Goal: Task Accomplishment & Management: Manage account settings

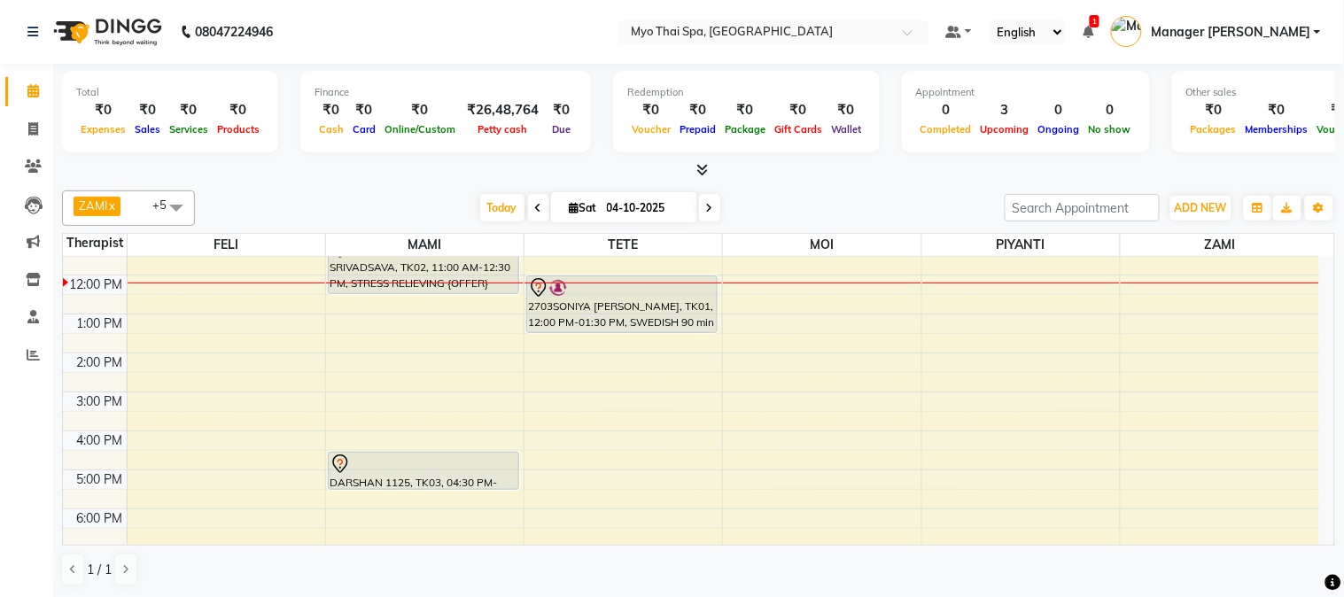
scroll to position [259, 0]
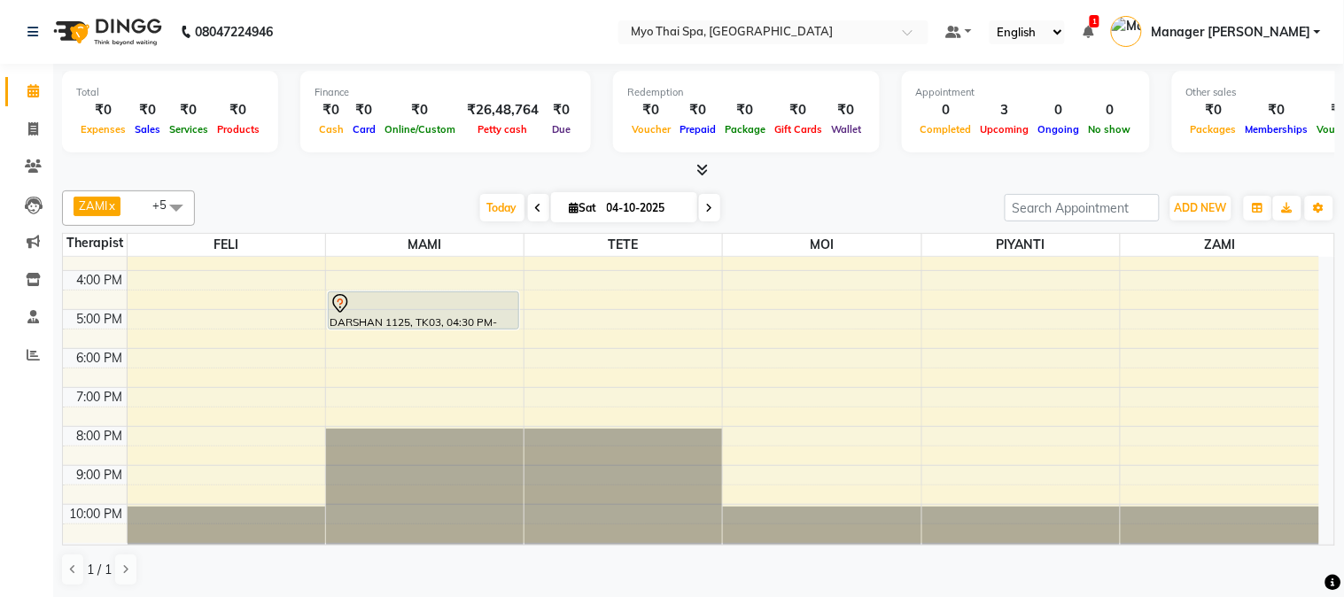
click at [711, 201] on span at bounding box center [709, 207] width 21 height 27
type input "05-10-2025"
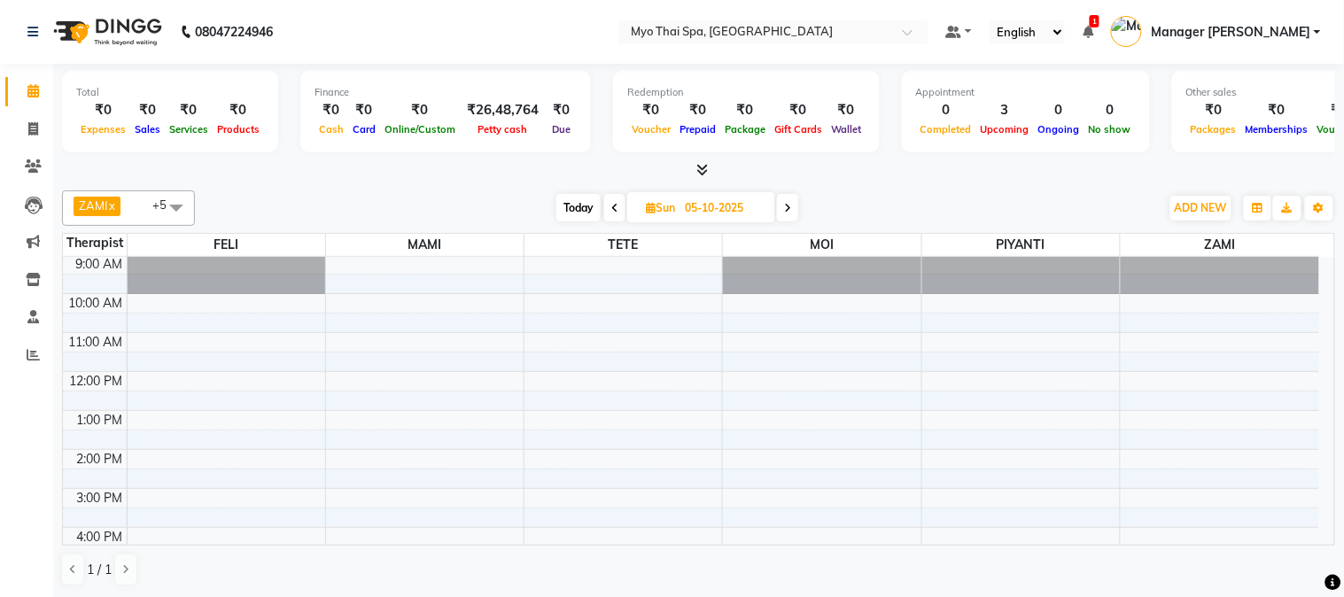
scroll to position [0, 0]
click at [237, 353] on div "9:00 AM 10:00 AM 11:00 AM 12:00 PM 1:00 PM 2:00 PM 3:00 PM 4:00 PM 5:00 PM 6:00…" at bounding box center [691, 529] width 1256 height 545
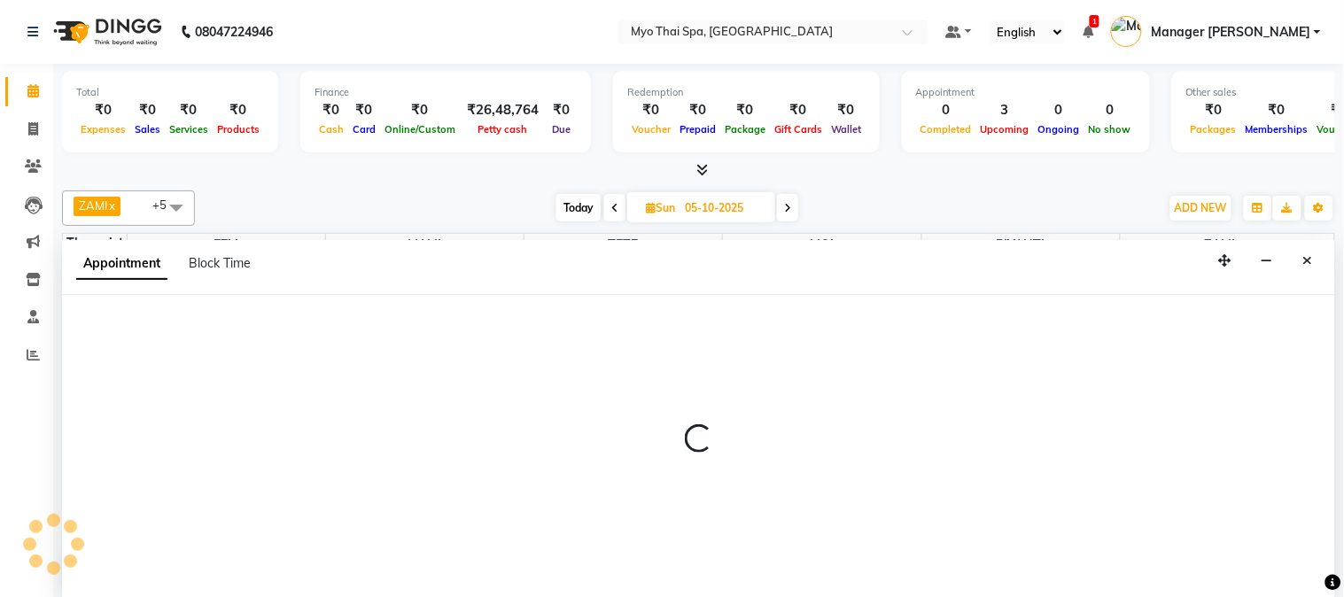
select select "42923"
select select "660"
select select "tentative"
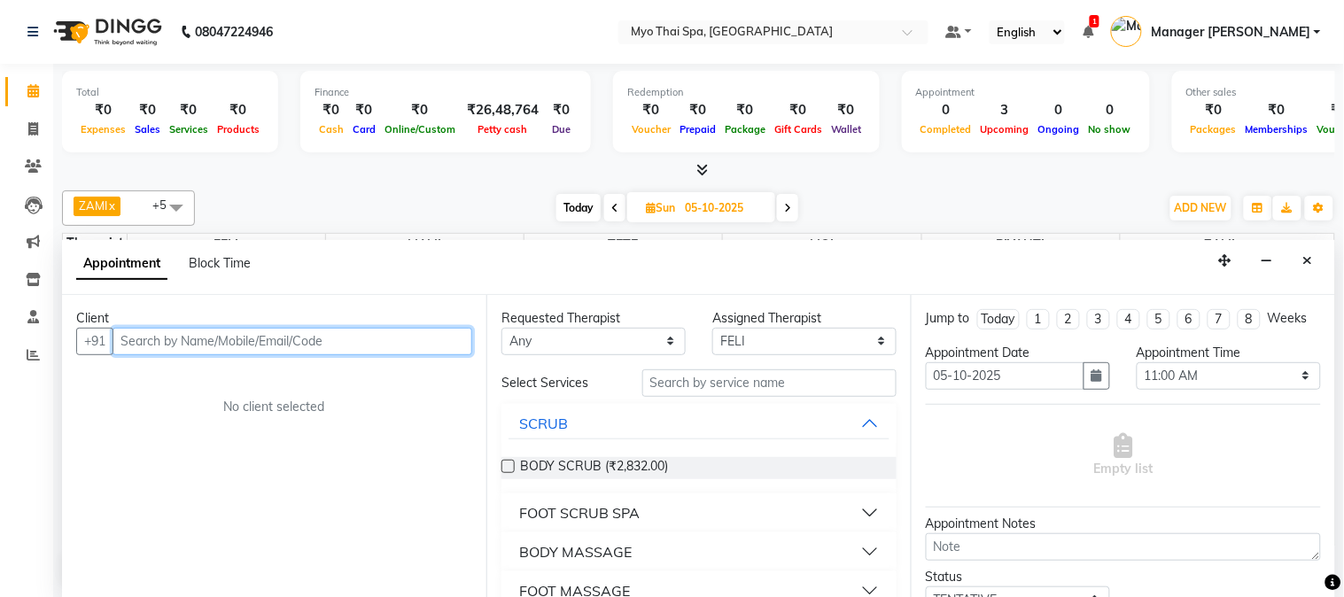
click at [343, 344] on input "text" at bounding box center [293, 341] width 360 height 27
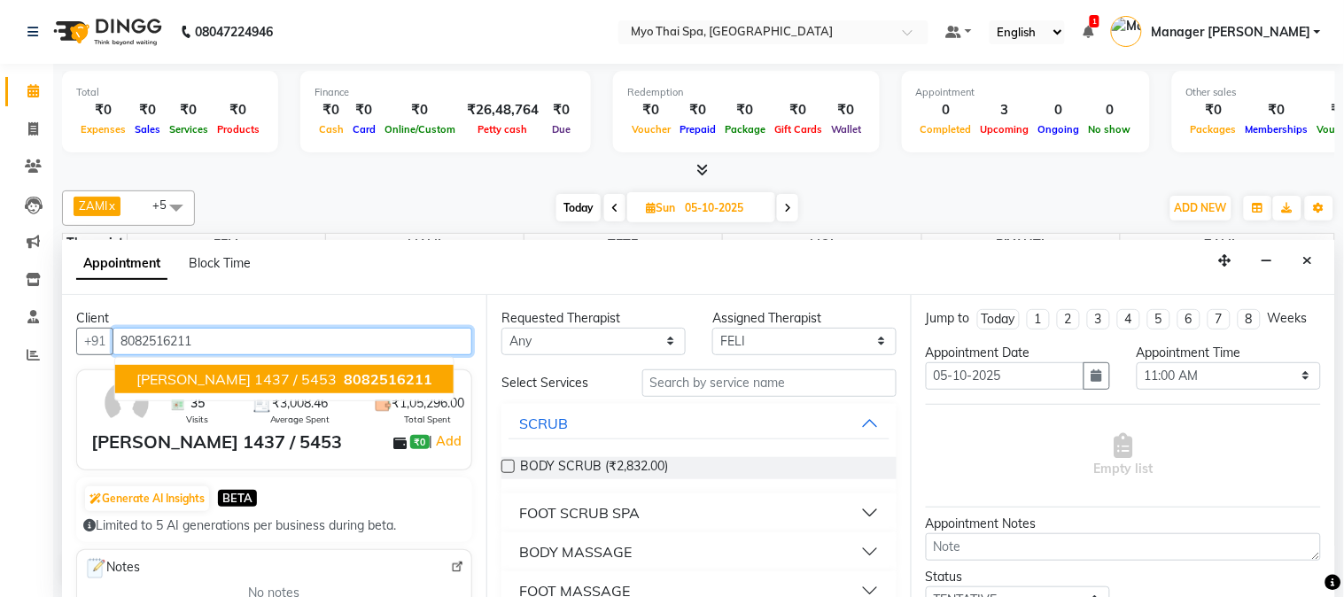
click at [213, 367] on button "[PERSON_NAME] 1437 / 5453 8082516211" at bounding box center [284, 379] width 338 height 28
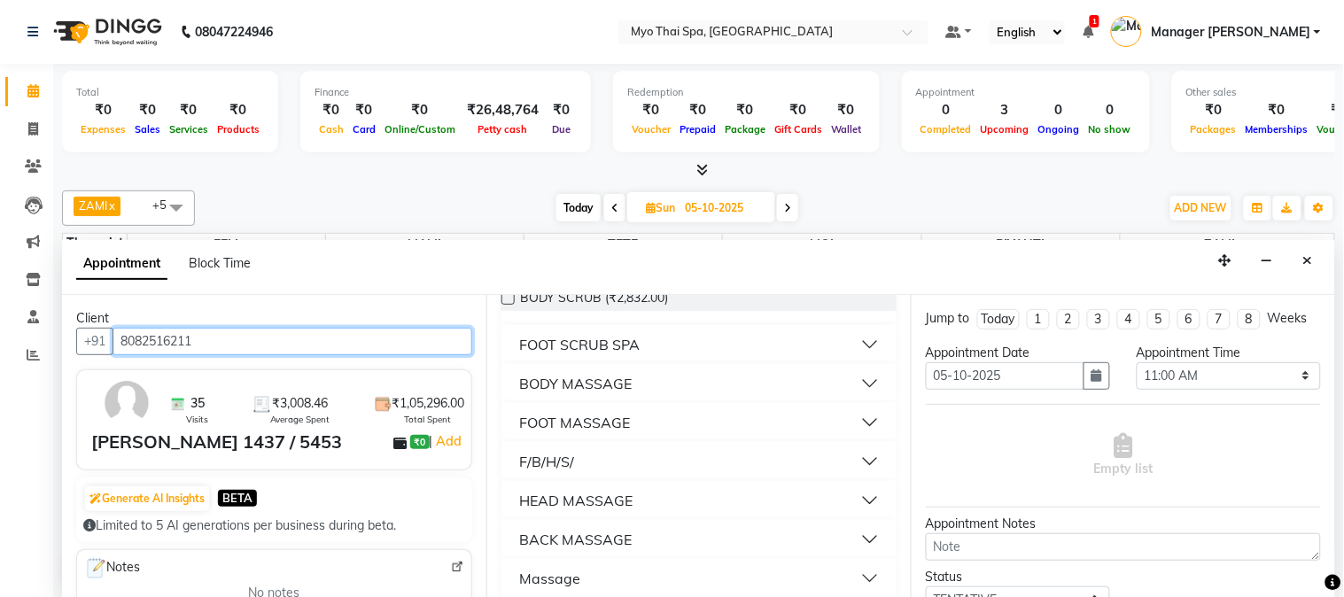
scroll to position [182, 0]
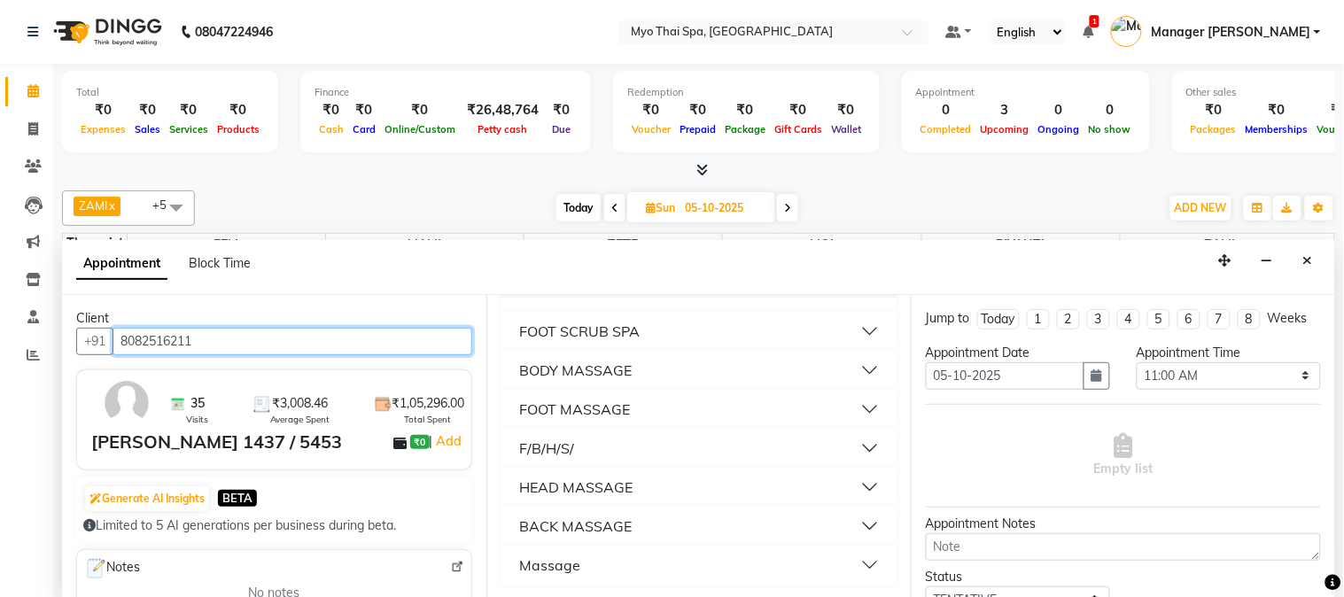
type input "8082516211"
click at [579, 368] on div "BODY MASSAGE" at bounding box center [575, 370] width 113 height 21
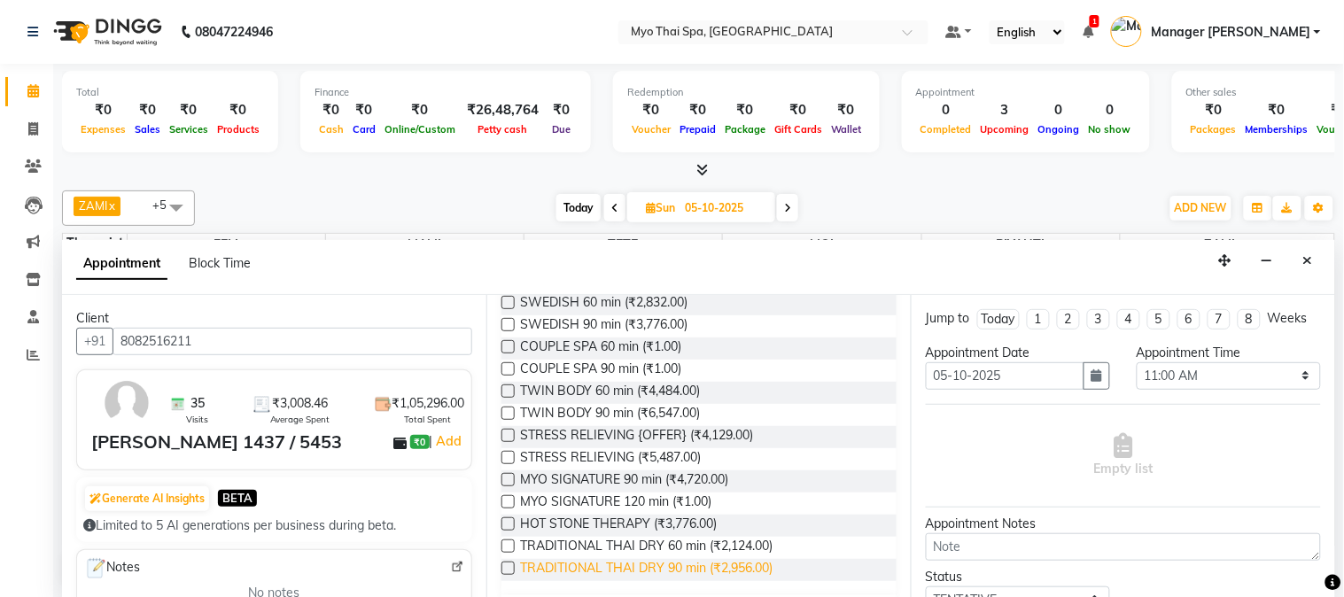
scroll to position [378, 0]
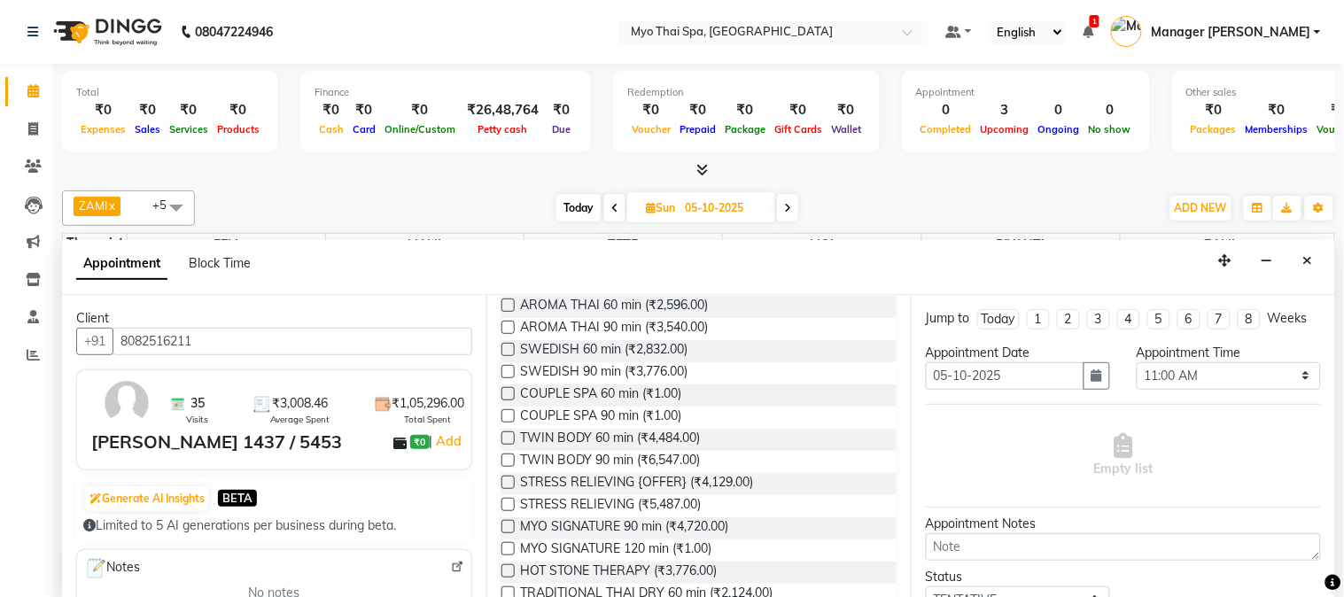
click at [505, 501] on label at bounding box center [508, 504] width 13 height 13
click at [505, 501] on input "checkbox" at bounding box center [508, 507] width 12 height 12
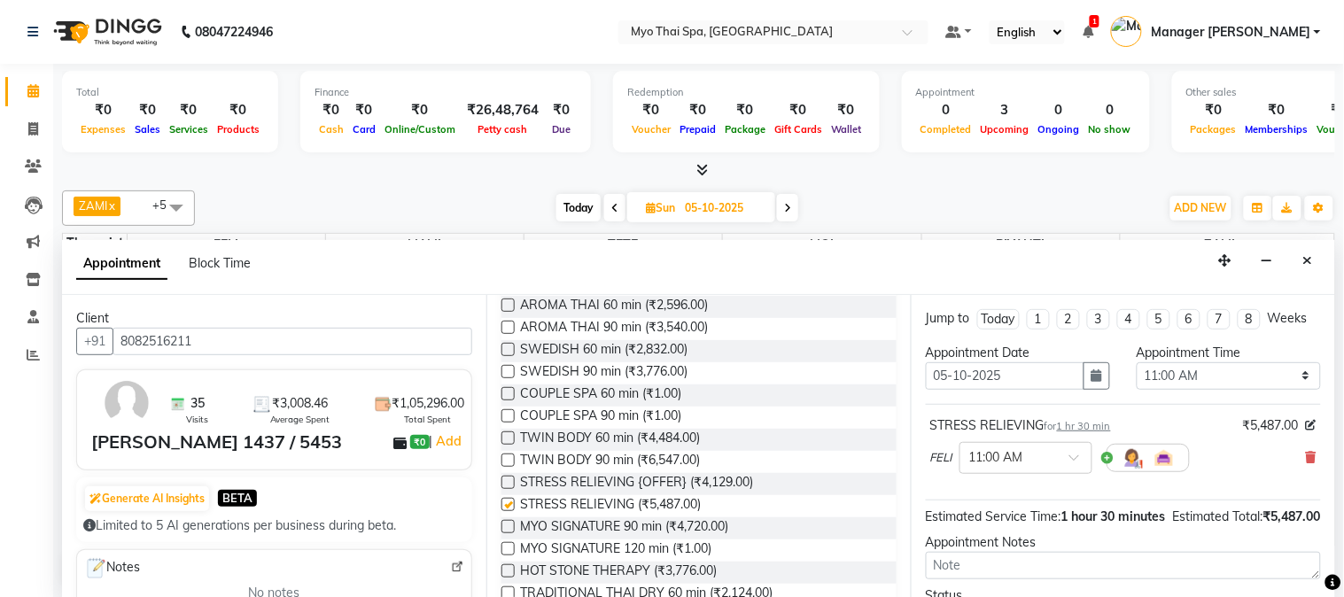
scroll to position [182, 0]
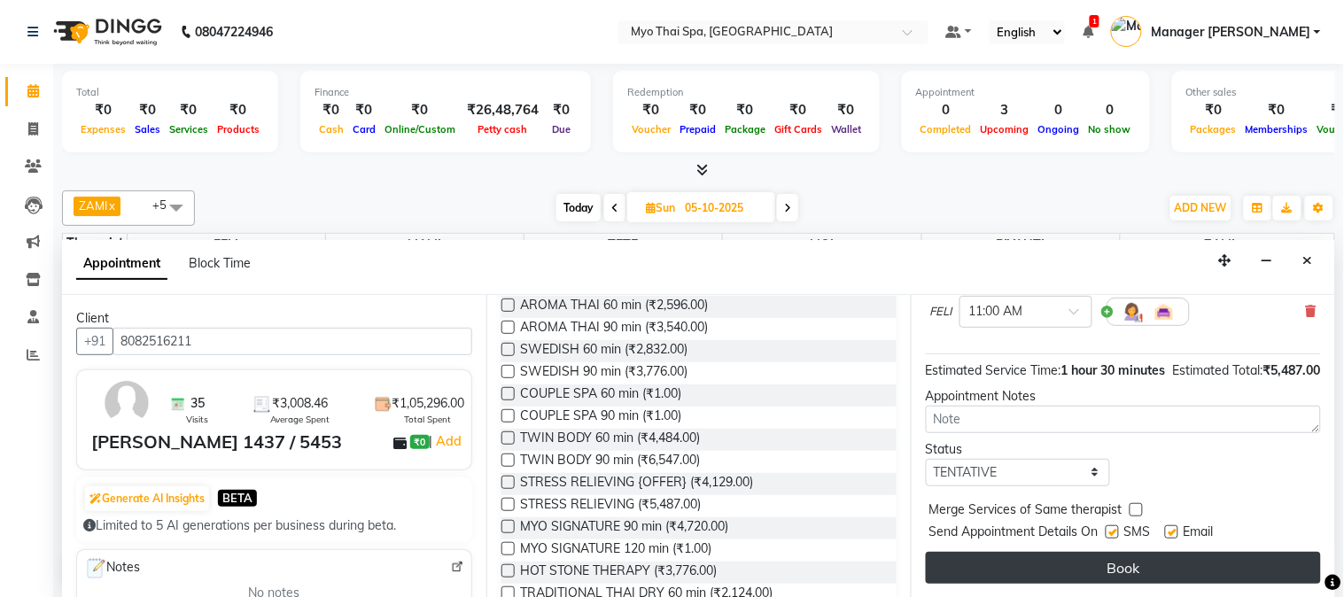
checkbox input "false"
click at [1065, 561] on button "Book" at bounding box center [1123, 568] width 395 height 32
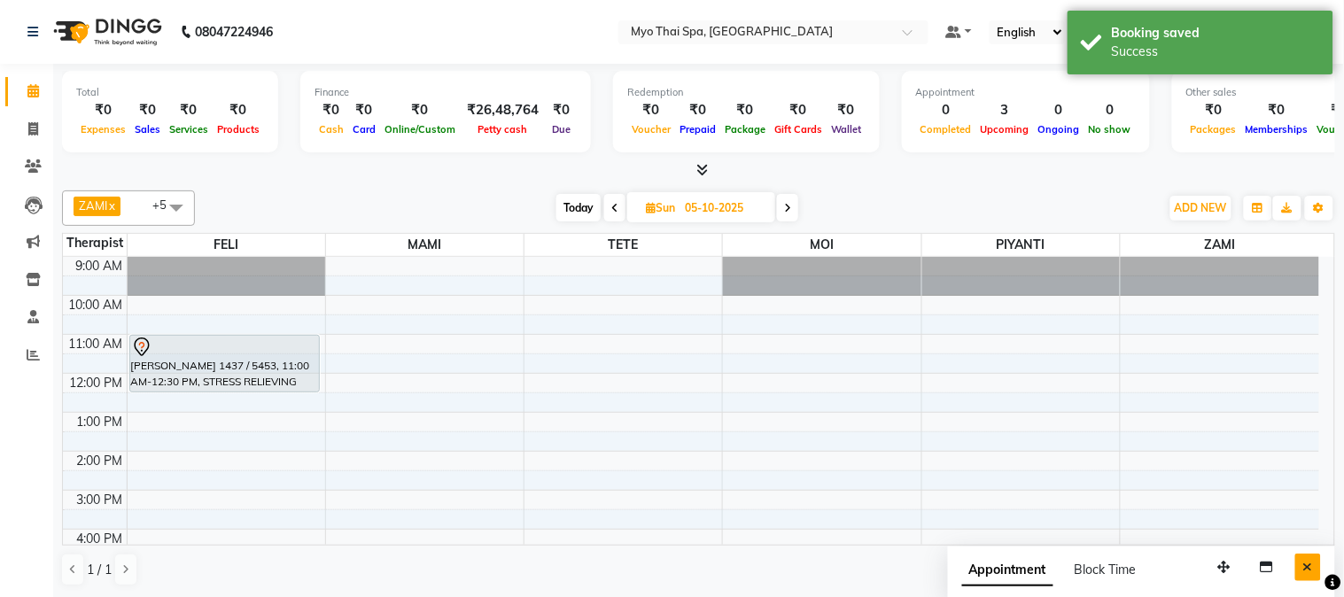
click at [1313, 572] on icon "Close" at bounding box center [1308, 567] width 10 height 12
click at [618, 210] on span at bounding box center [614, 207] width 21 height 27
type input "04-10-2025"
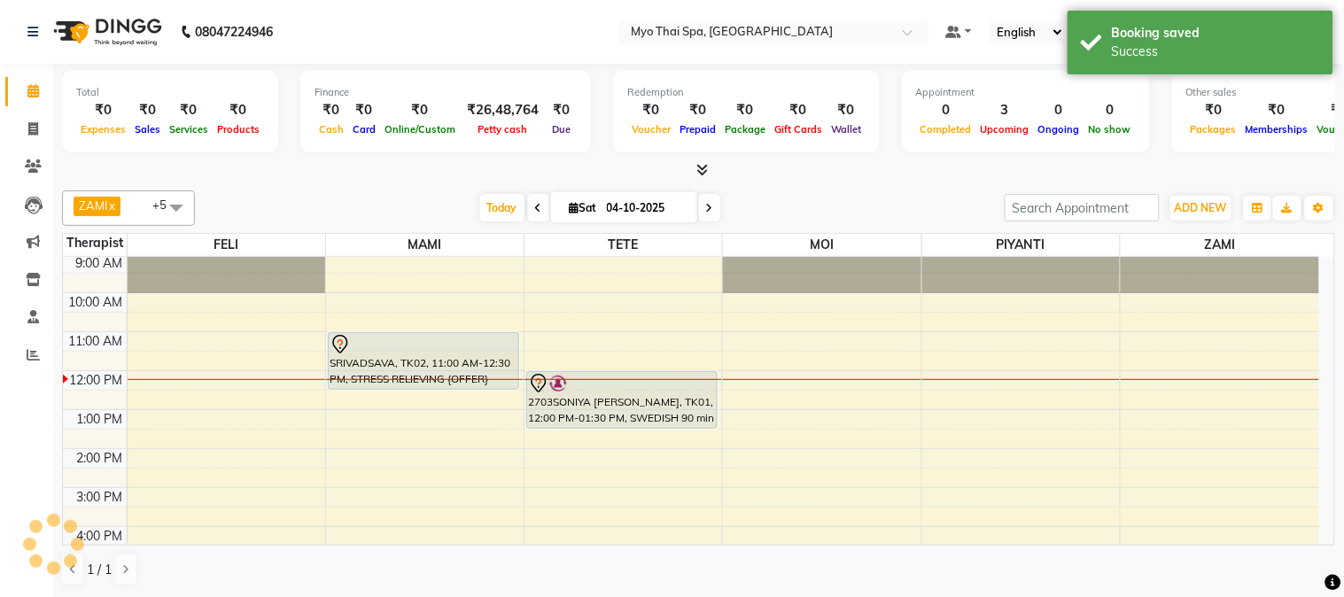
scroll to position [0, 0]
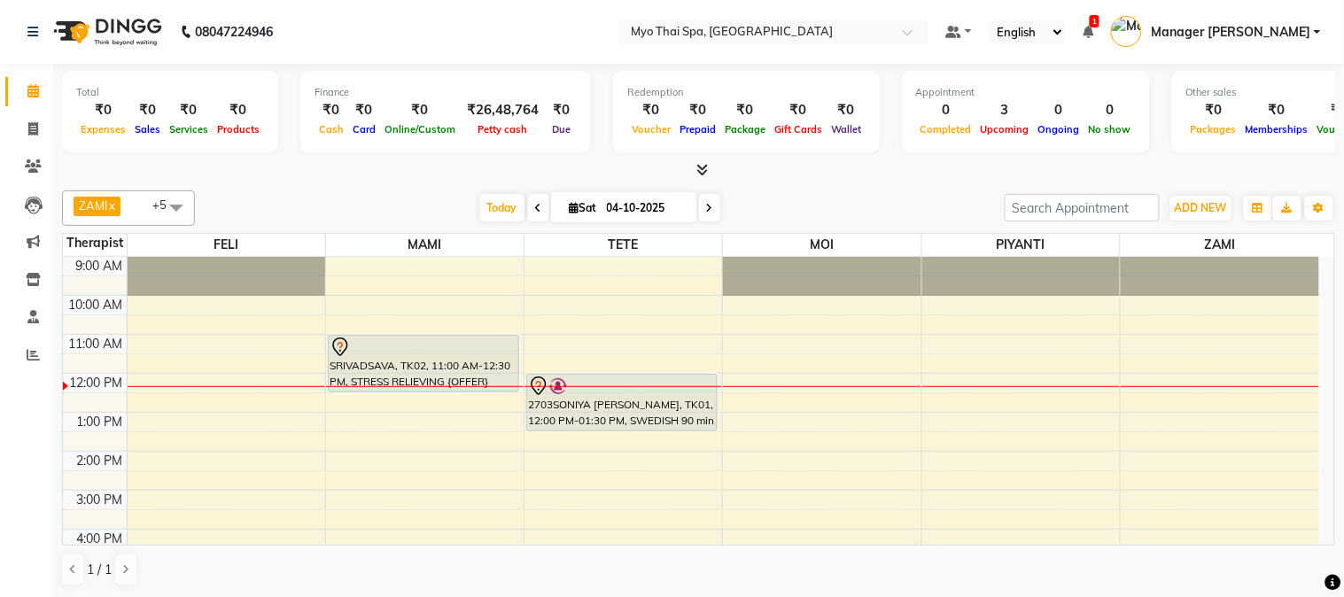
click at [773, 441] on div "9:00 AM 10:00 AM 11:00 AM 12:00 PM 1:00 PM 2:00 PM 3:00 PM 4:00 PM 5:00 PM 6:00…" at bounding box center [691, 529] width 1256 height 545
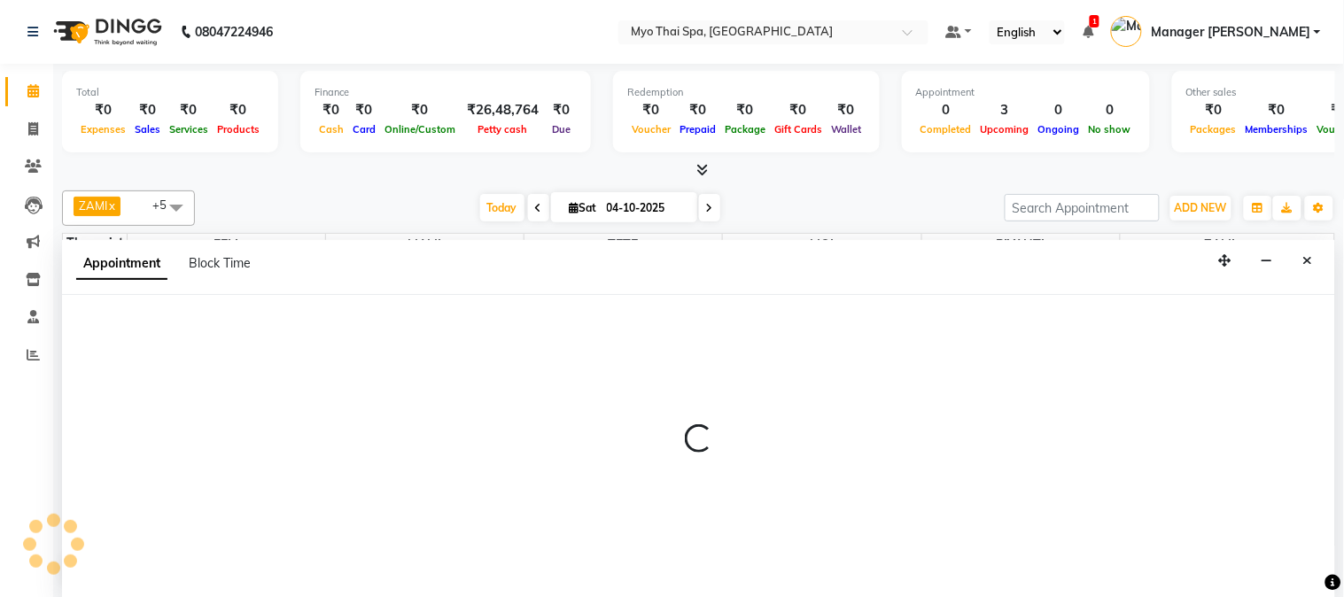
select select "85116"
select select "810"
select select "tentative"
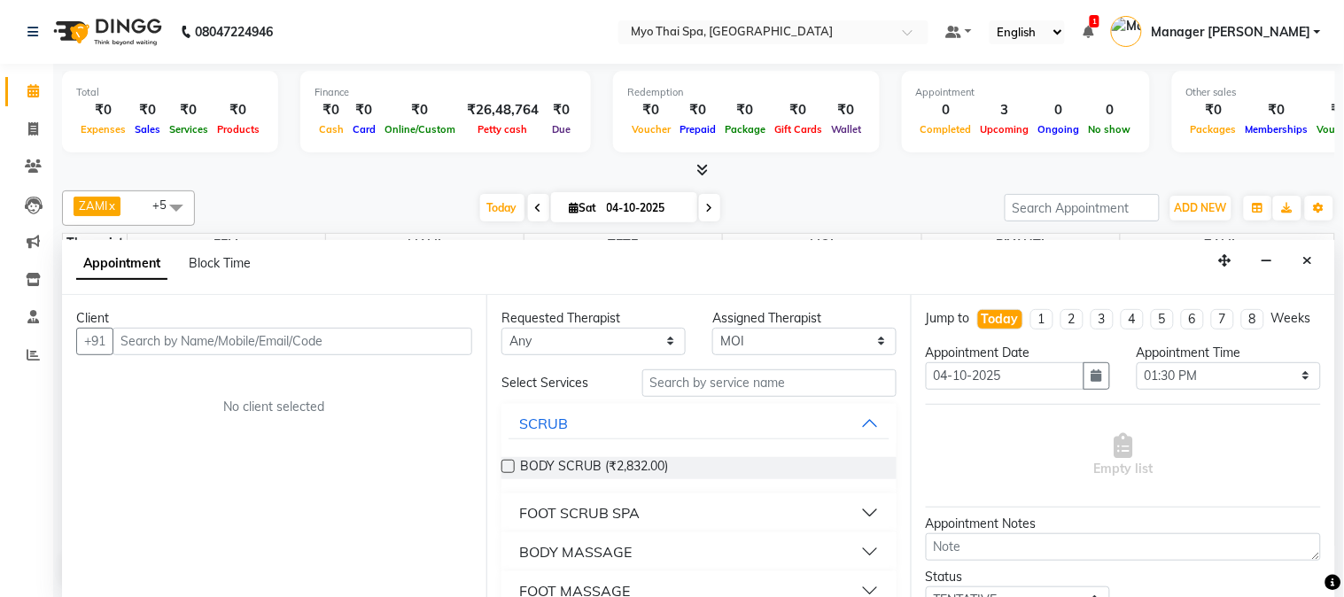
click at [202, 346] on input "text" at bounding box center [293, 341] width 360 height 27
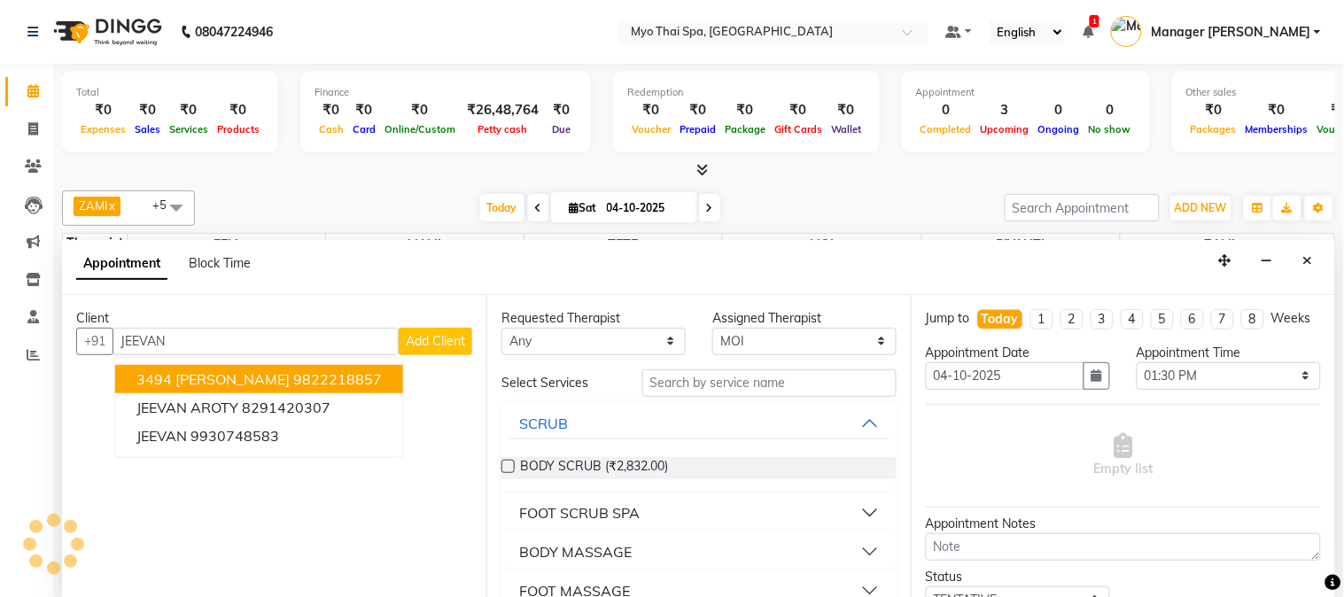
click at [241, 383] on span "3494 [PERSON_NAME]" at bounding box center [212, 379] width 153 height 18
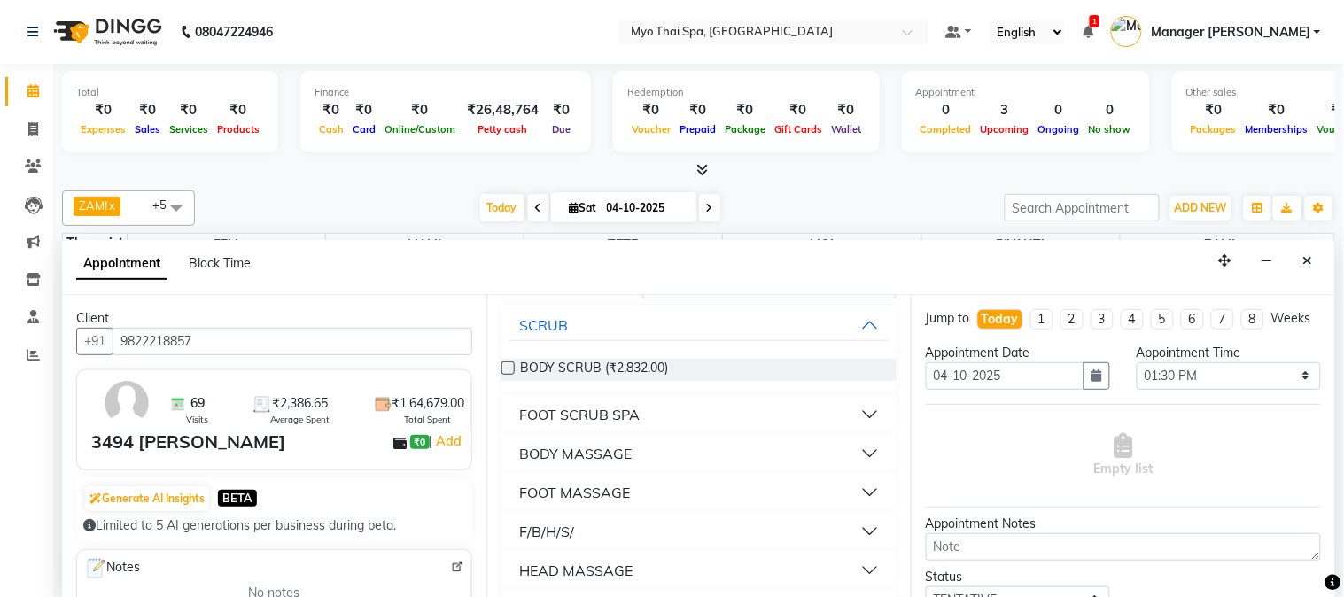
scroll to position [182, 0]
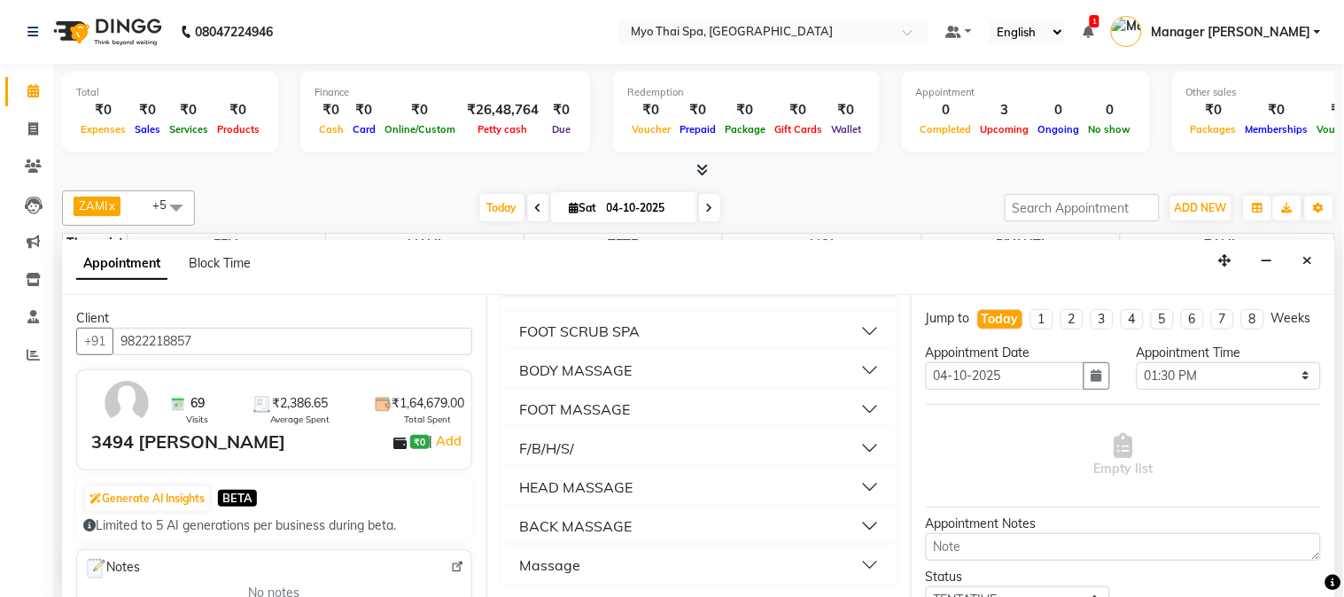
type input "9822218857"
click at [538, 365] on div "BODY MASSAGE" at bounding box center [575, 370] width 113 height 21
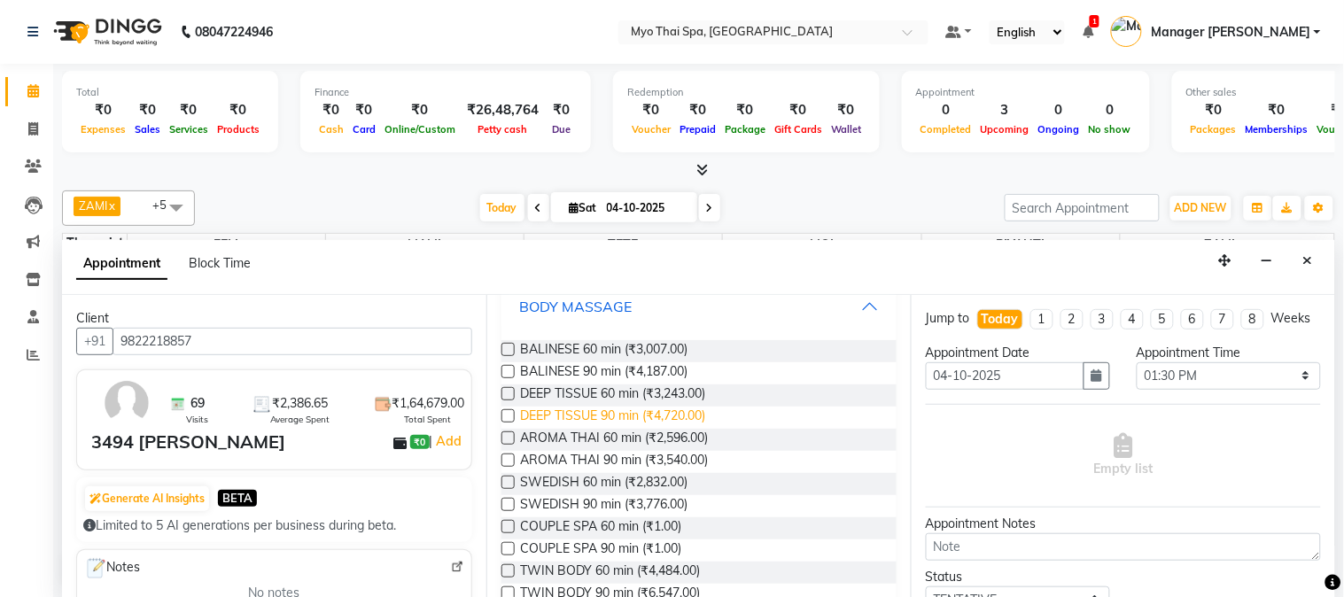
scroll to position [280, 0]
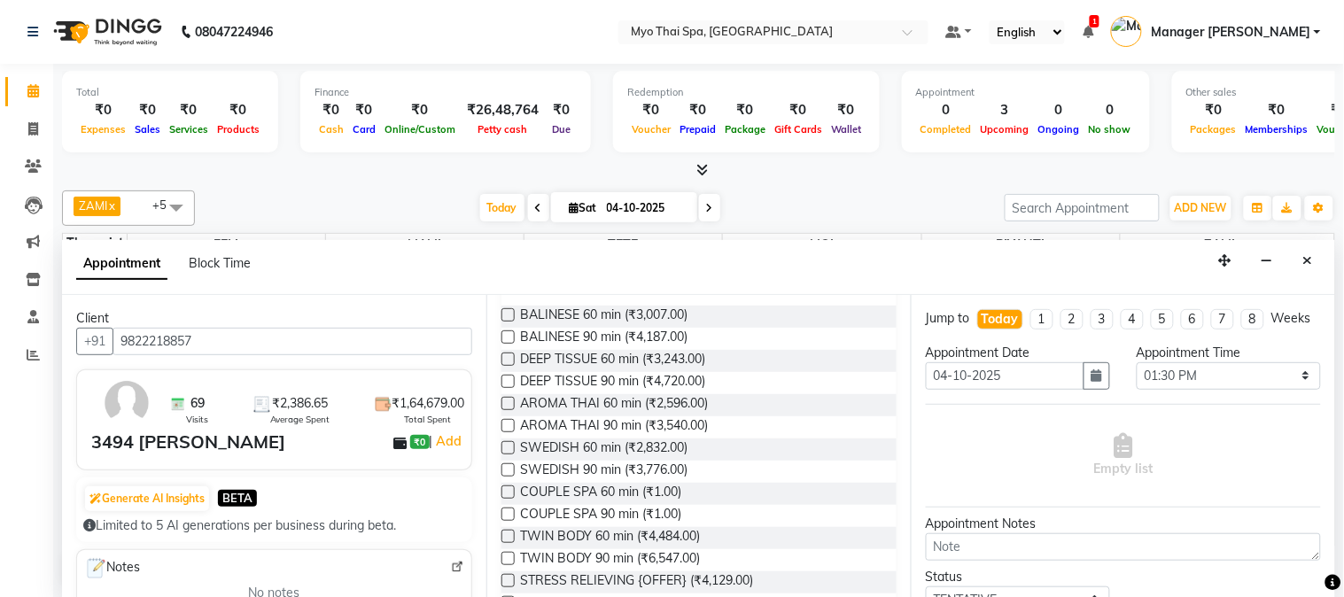
click at [509, 444] on label at bounding box center [508, 447] width 13 height 13
click at [509, 444] on input "checkbox" at bounding box center [508, 450] width 12 height 12
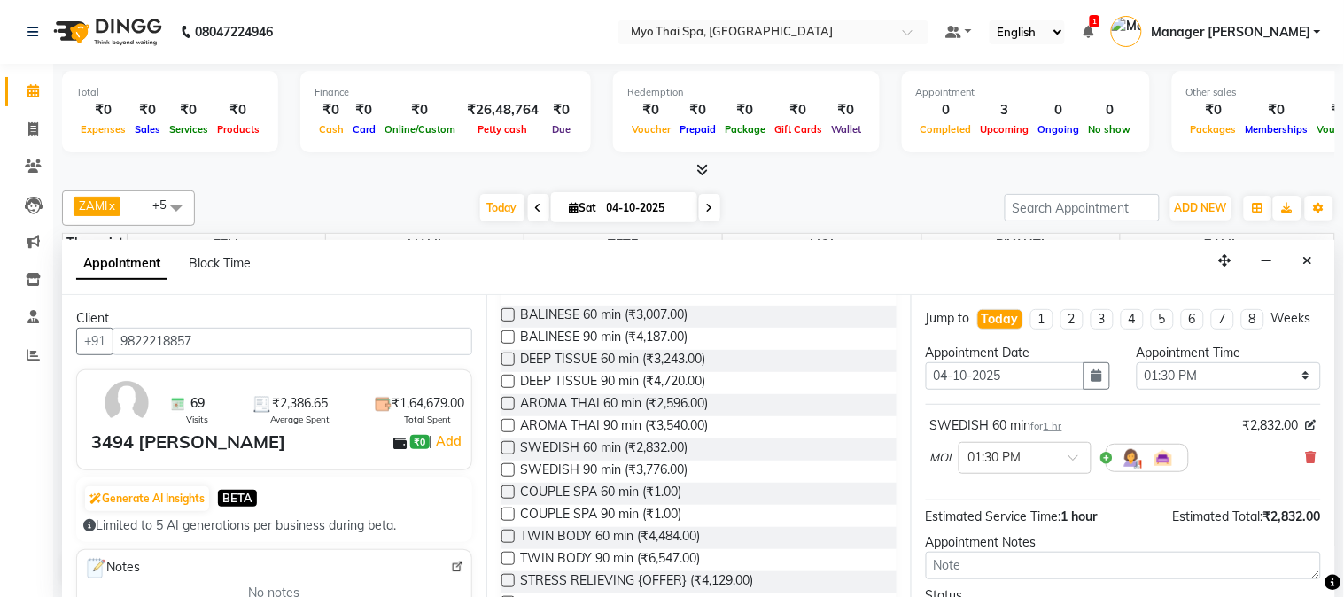
click at [509, 444] on label at bounding box center [508, 447] width 13 height 13
click at [509, 444] on input "checkbox" at bounding box center [508, 450] width 12 height 12
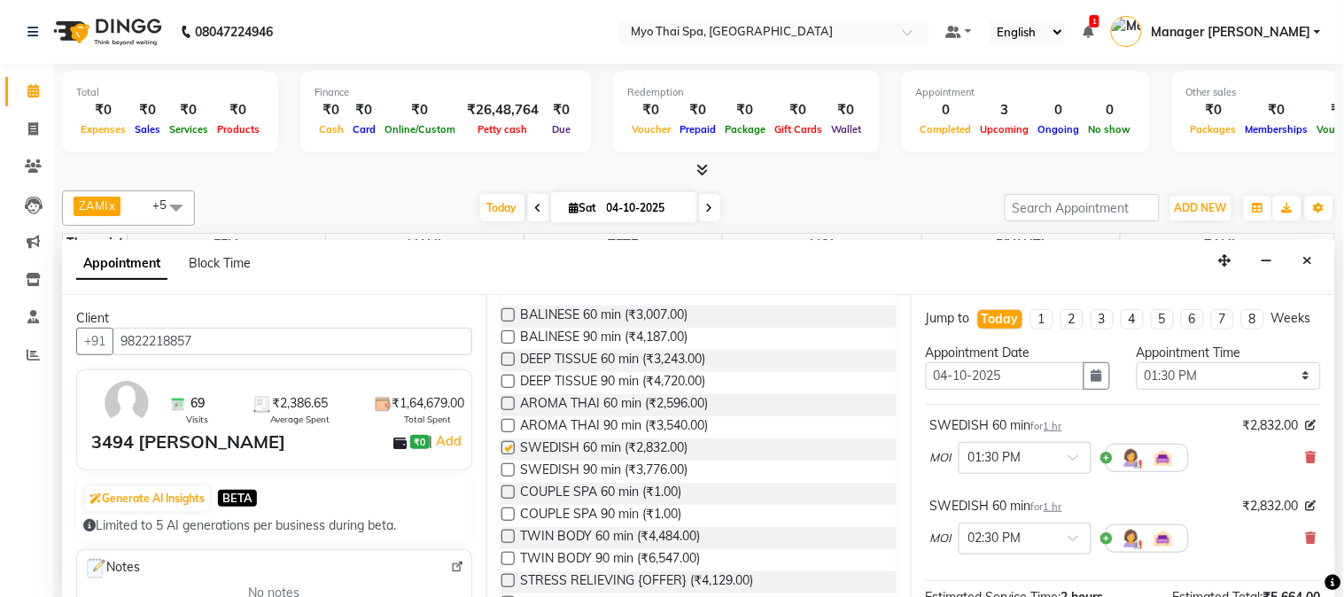
checkbox input "false"
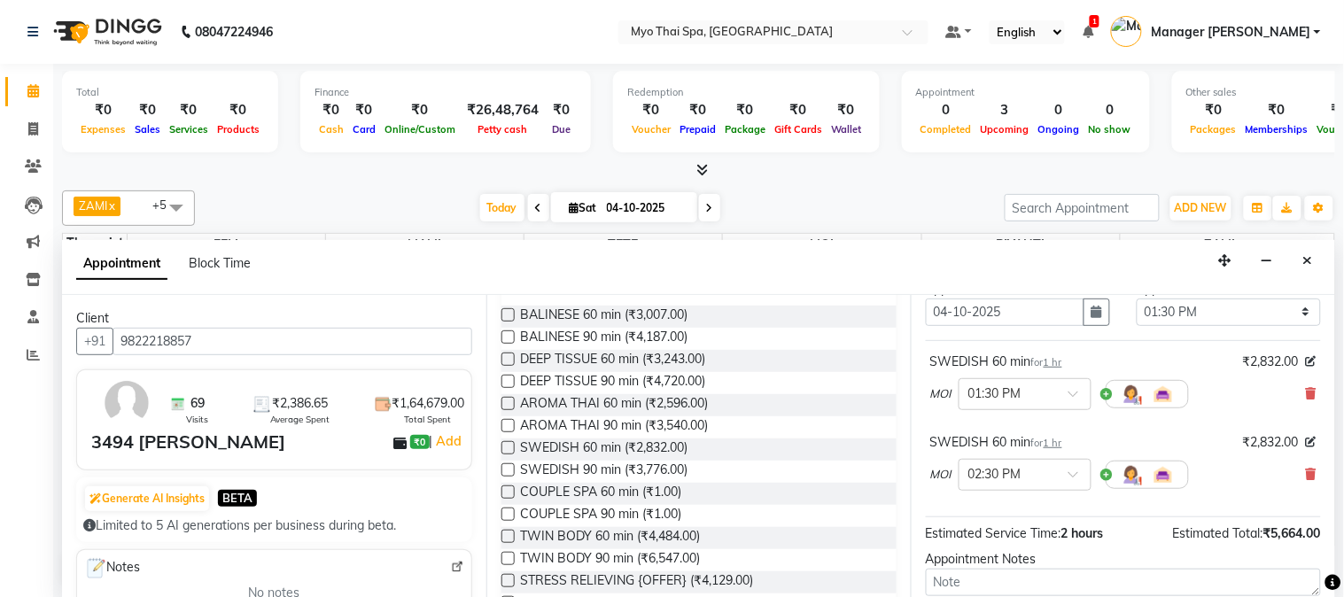
scroll to position [98, 0]
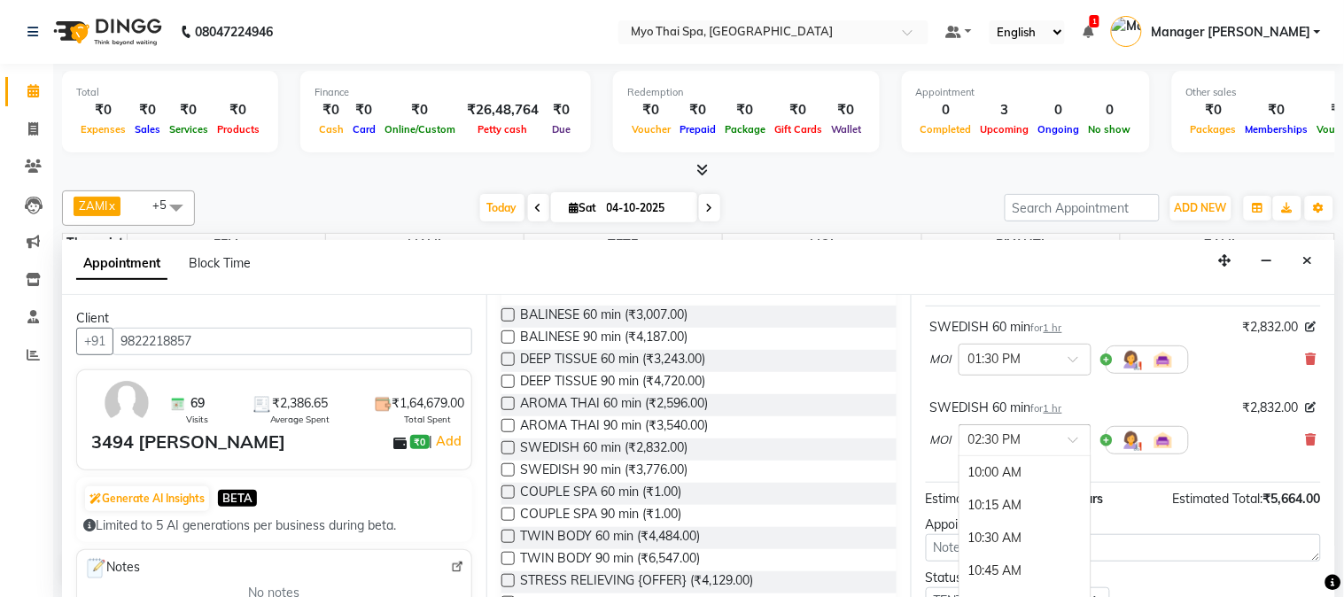
click at [1073, 455] on span at bounding box center [1080, 445] width 22 height 19
click at [1093, 468] on div "SWEDISH 60 min for 1 hr ₹2,832.00 MOI × 02:30 PM 10:00 AM 10:15 AM 10:30 AM 10:…" at bounding box center [1123, 431] width 395 height 74
click at [1084, 455] on span at bounding box center [1080, 445] width 22 height 19
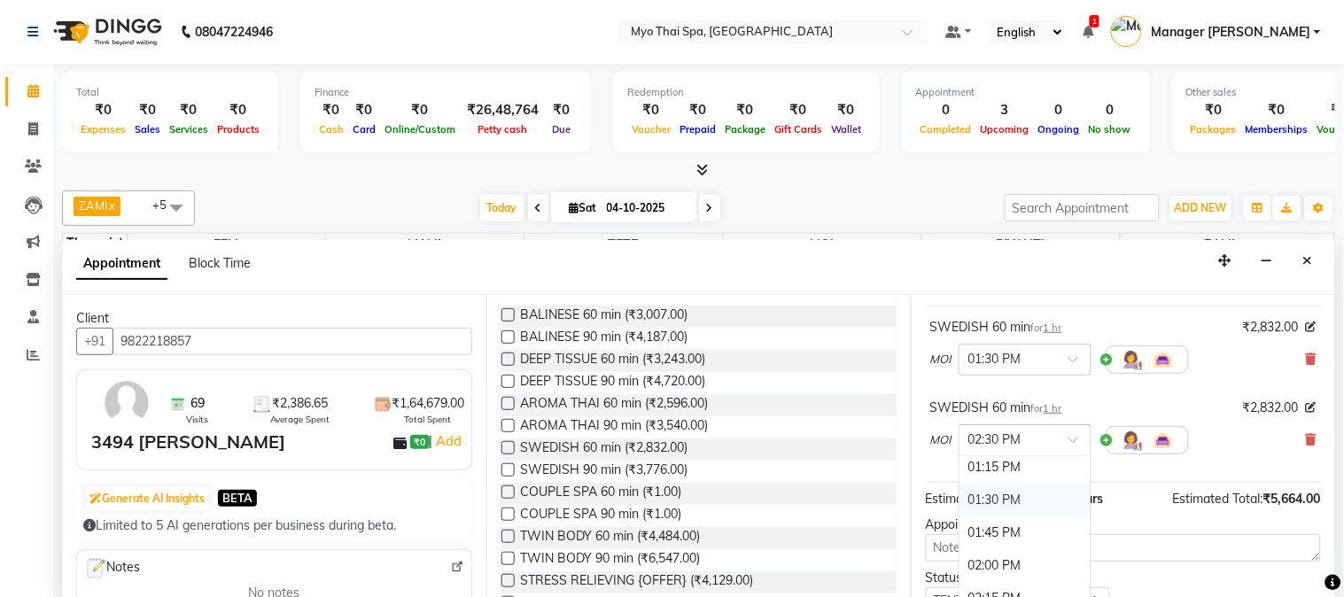
click at [994, 516] on div "01:30 PM" at bounding box center [1025, 500] width 131 height 33
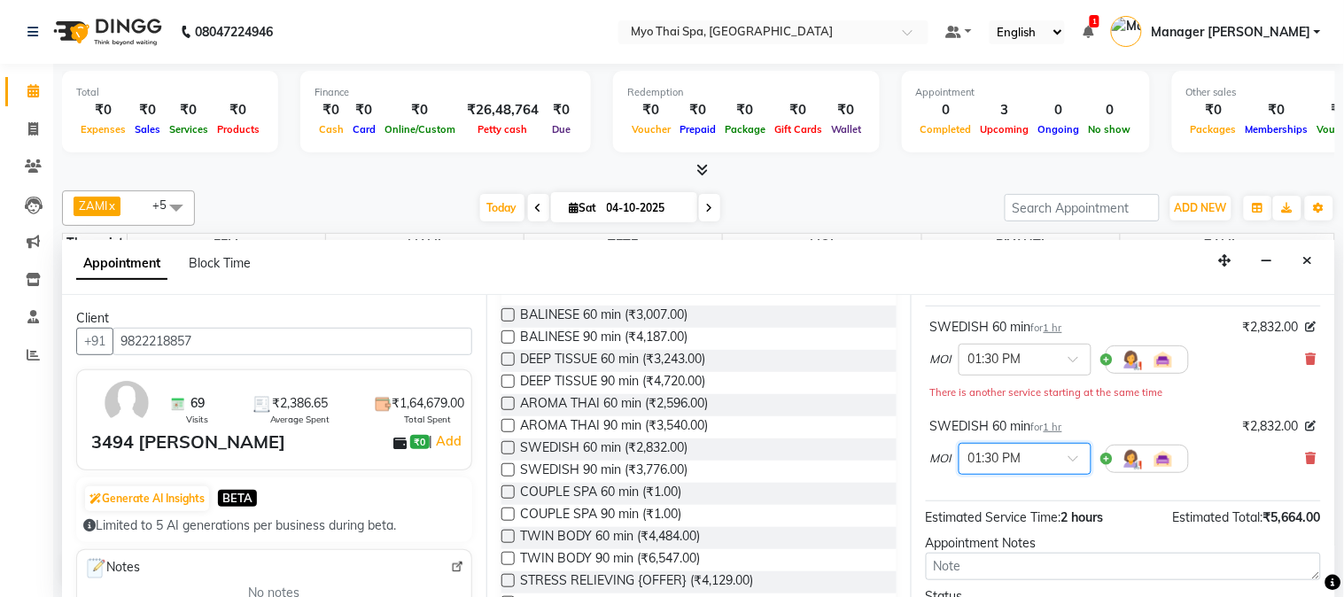
scroll to position [261, 0]
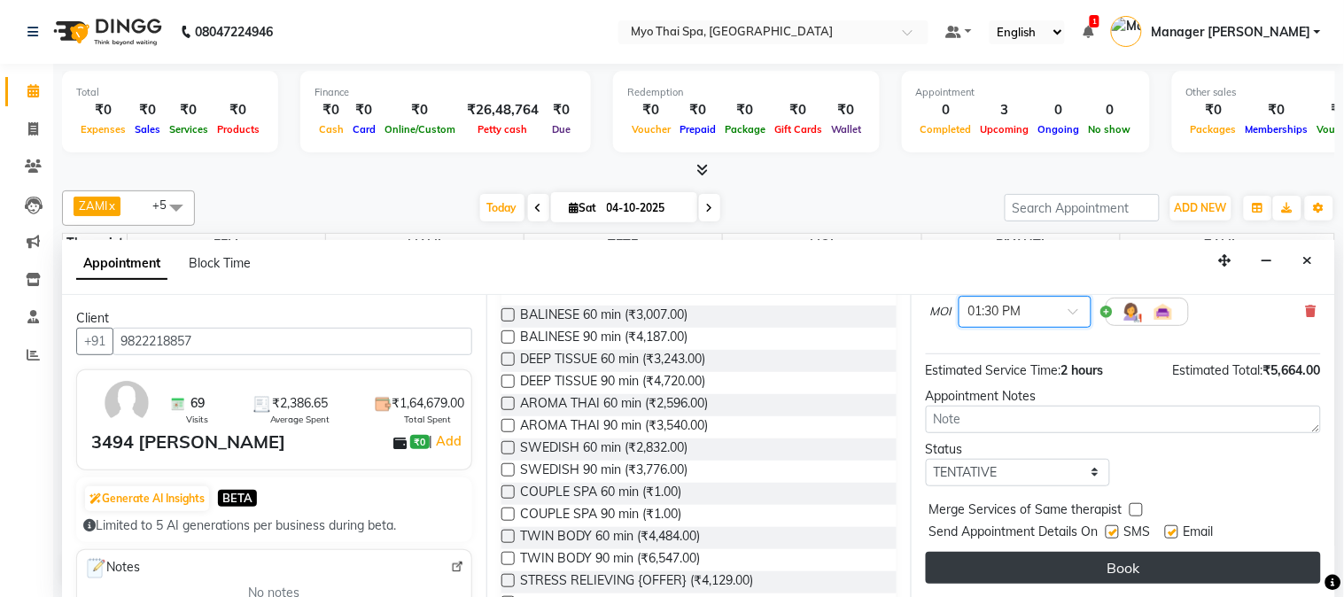
click at [1072, 578] on button "Book" at bounding box center [1123, 568] width 395 height 32
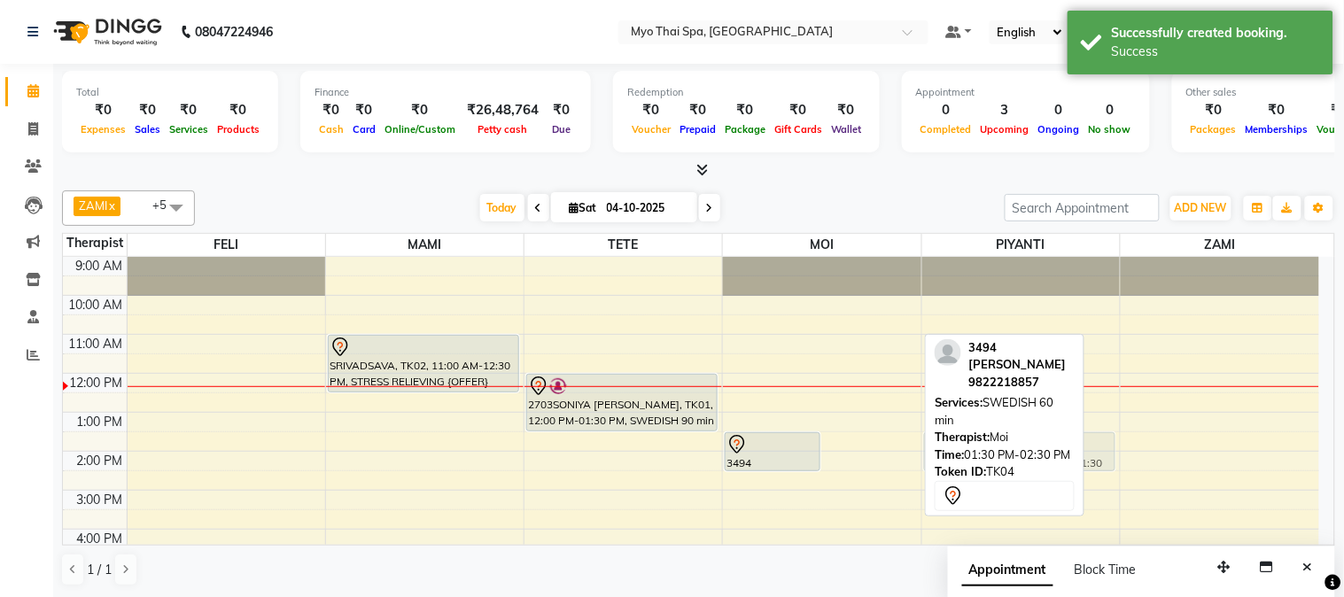
drag, startPoint x: 879, startPoint y: 449, endPoint x: 973, endPoint y: 443, distance: 94.1
click at [973, 443] on div "ZAMI x TETE x FELI x MOI x MAMI x PIYANTI x +5 Select All FELI MAMI Manager [PE…" at bounding box center [698, 388] width 1273 height 410
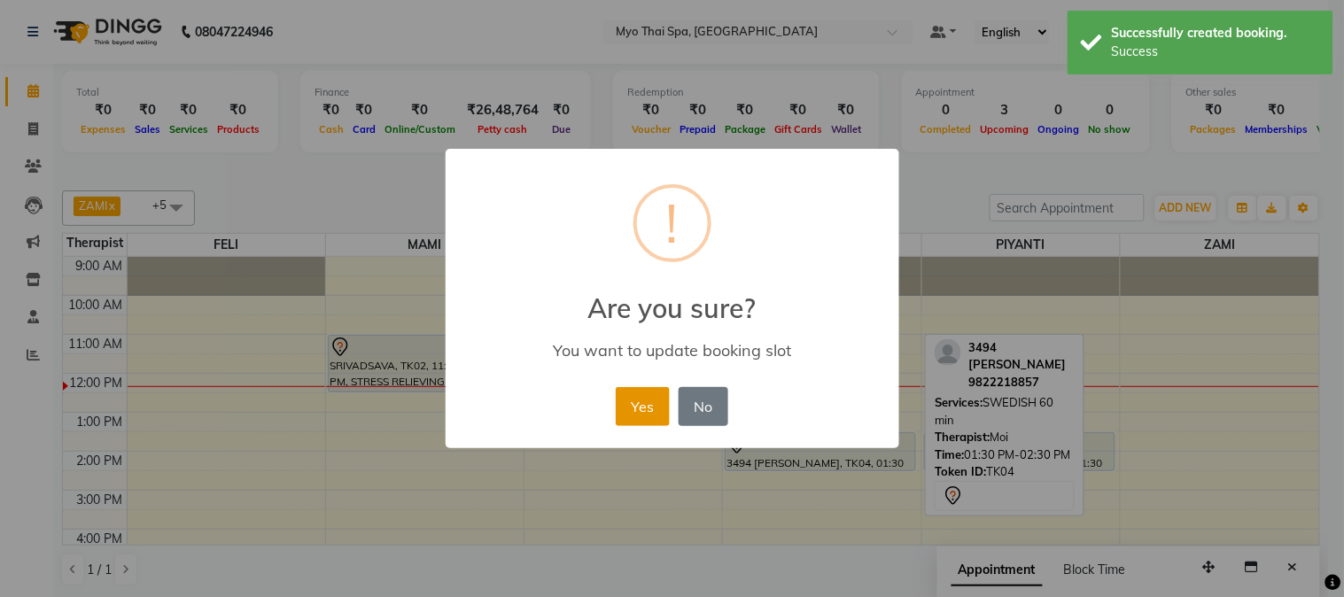
click at [638, 397] on button "Yes" at bounding box center [643, 406] width 54 height 39
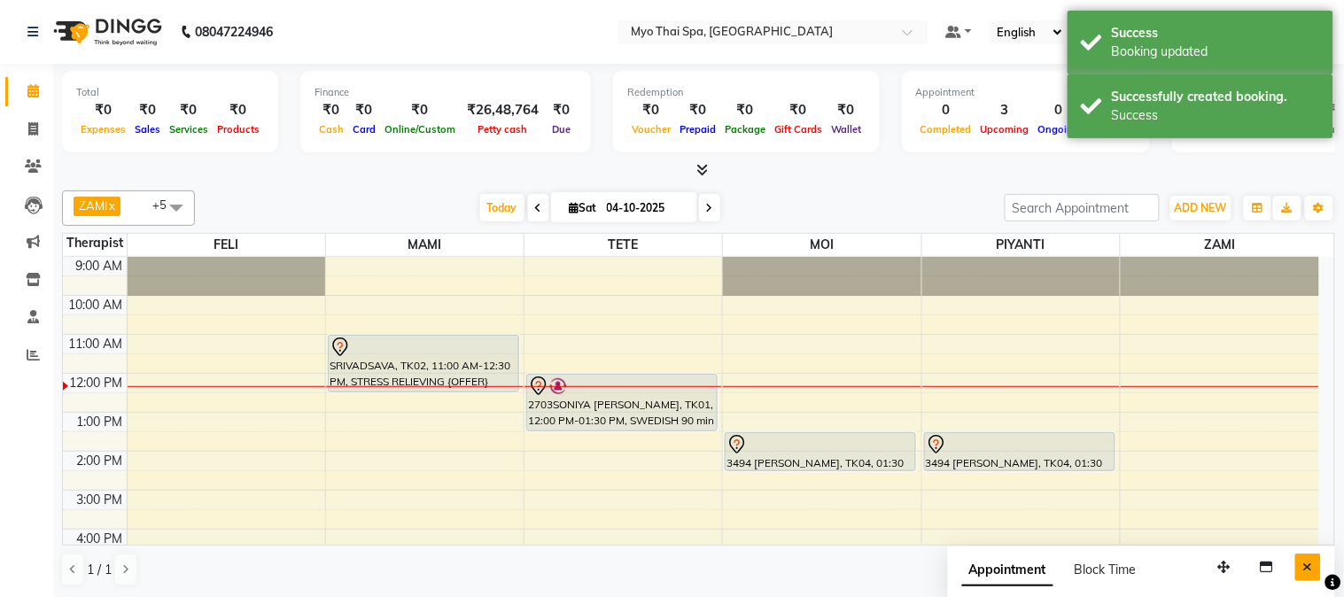
click at [1314, 563] on button "Close" at bounding box center [1308, 567] width 26 height 27
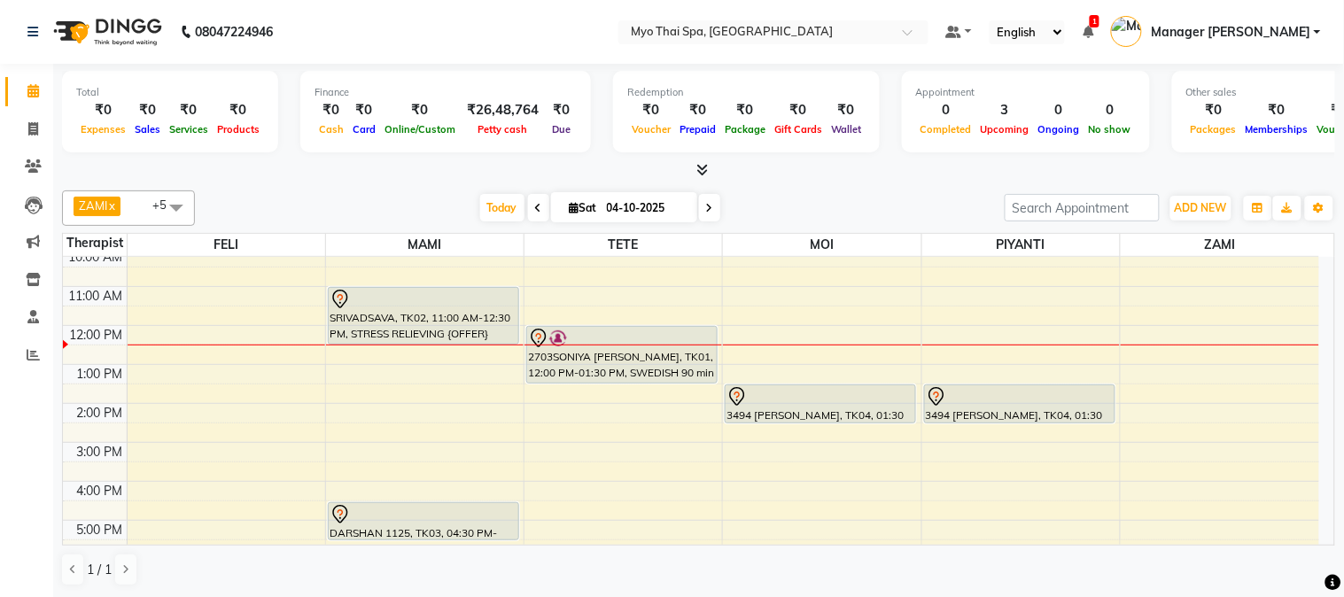
scroll to position [0, 0]
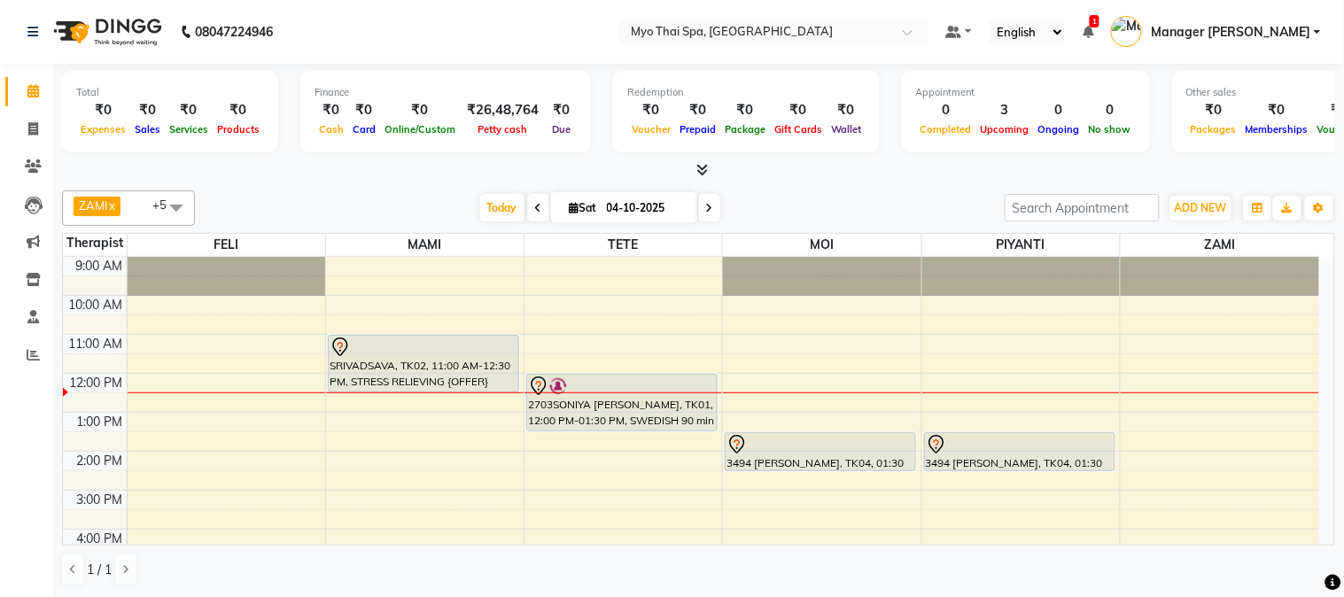
click at [348, 399] on div "9:00 AM 10:00 AM 11:00 AM 12:00 PM 1:00 PM 2:00 PM 3:00 PM 4:00 PM 5:00 PM 6:00…" at bounding box center [691, 529] width 1256 height 545
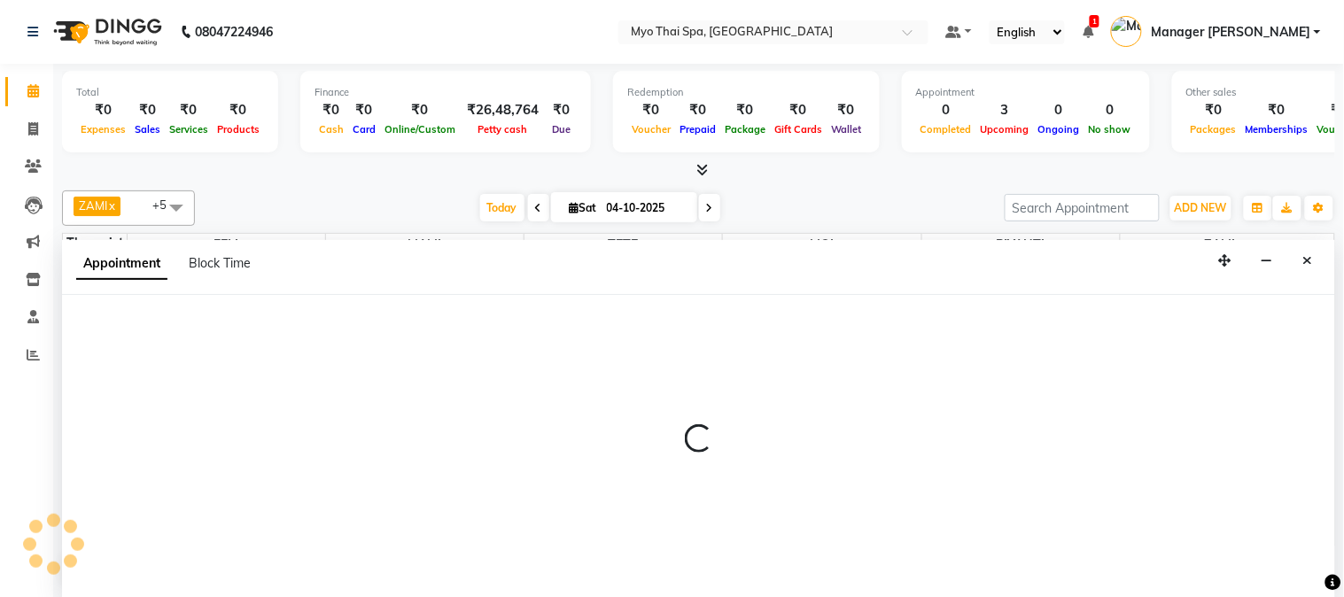
select select "33413"
select select "750"
select select "tentative"
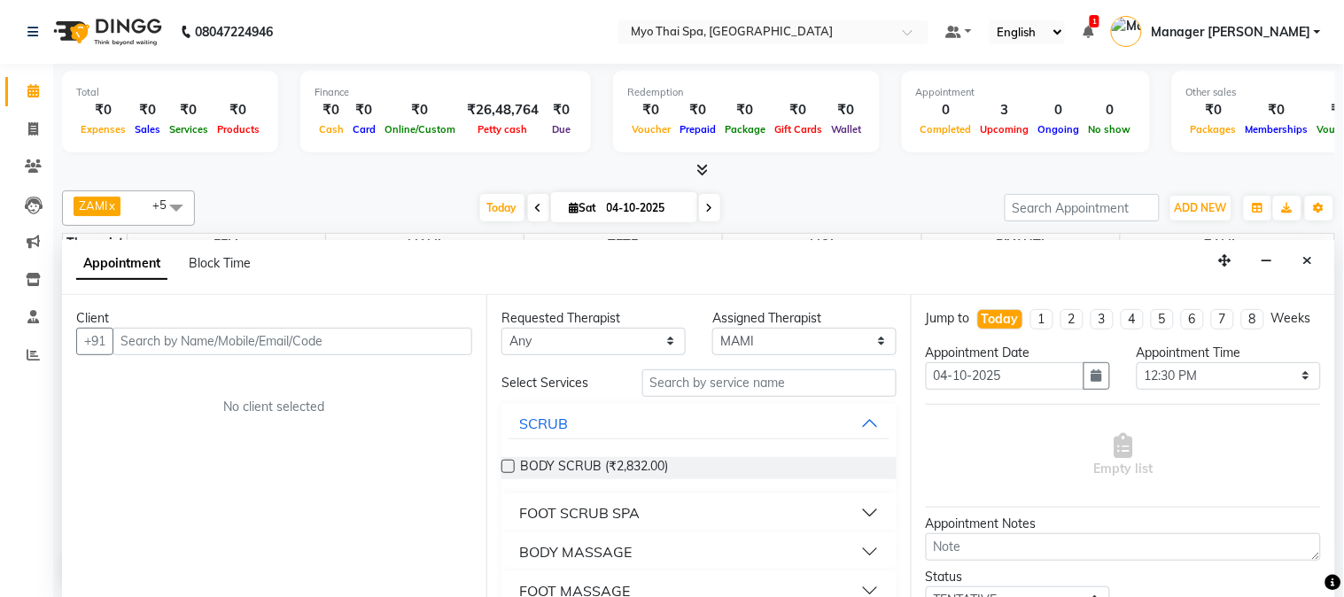
click at [189, 337] on input "text" at bounding box center [293, 341] width 360 height 27
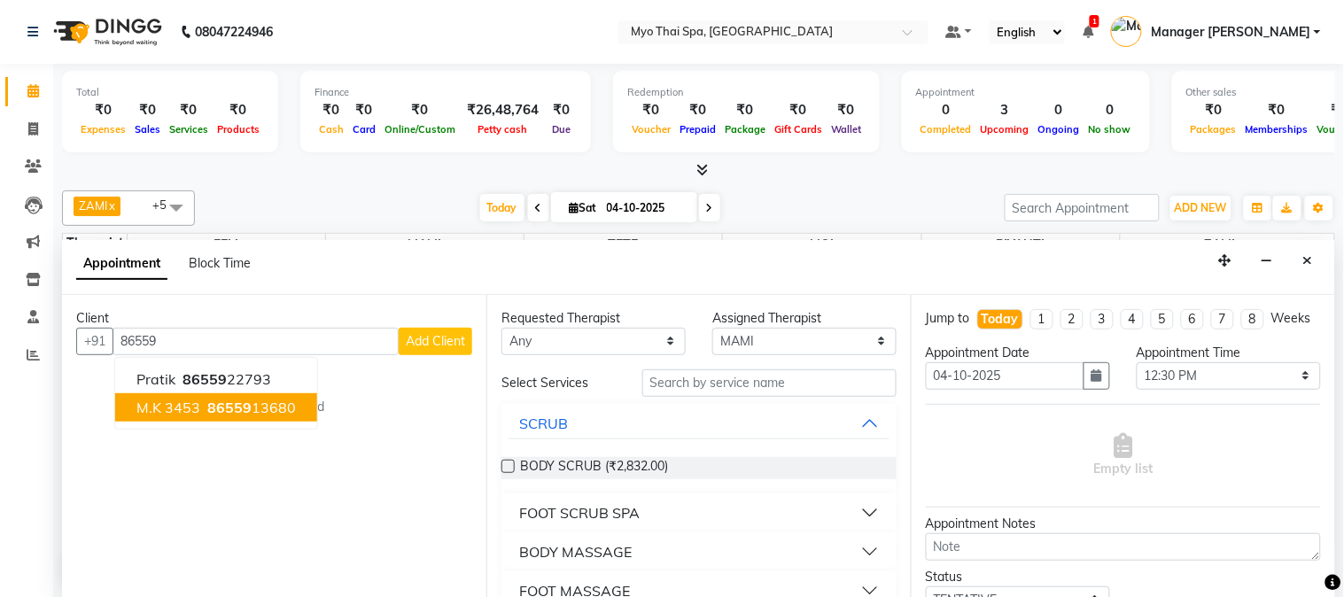
click at [172, 410] on span "M.K 3453" at bounding box center [168, 408] width 64 height 18
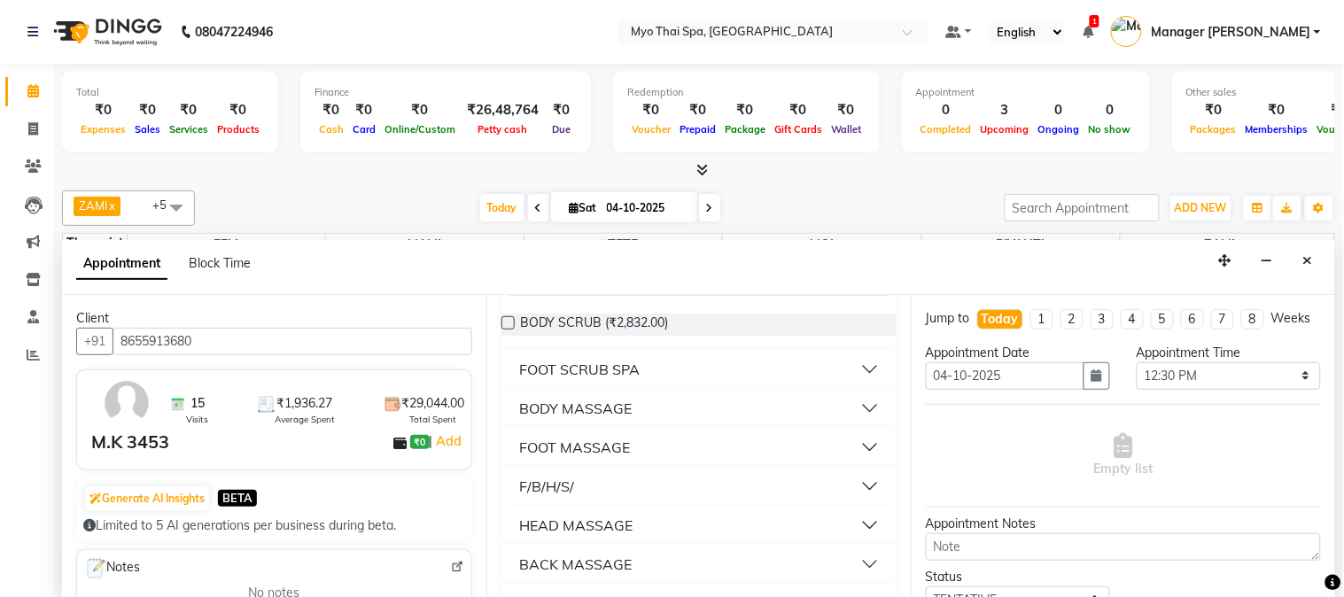
scroll to position [182, 0]
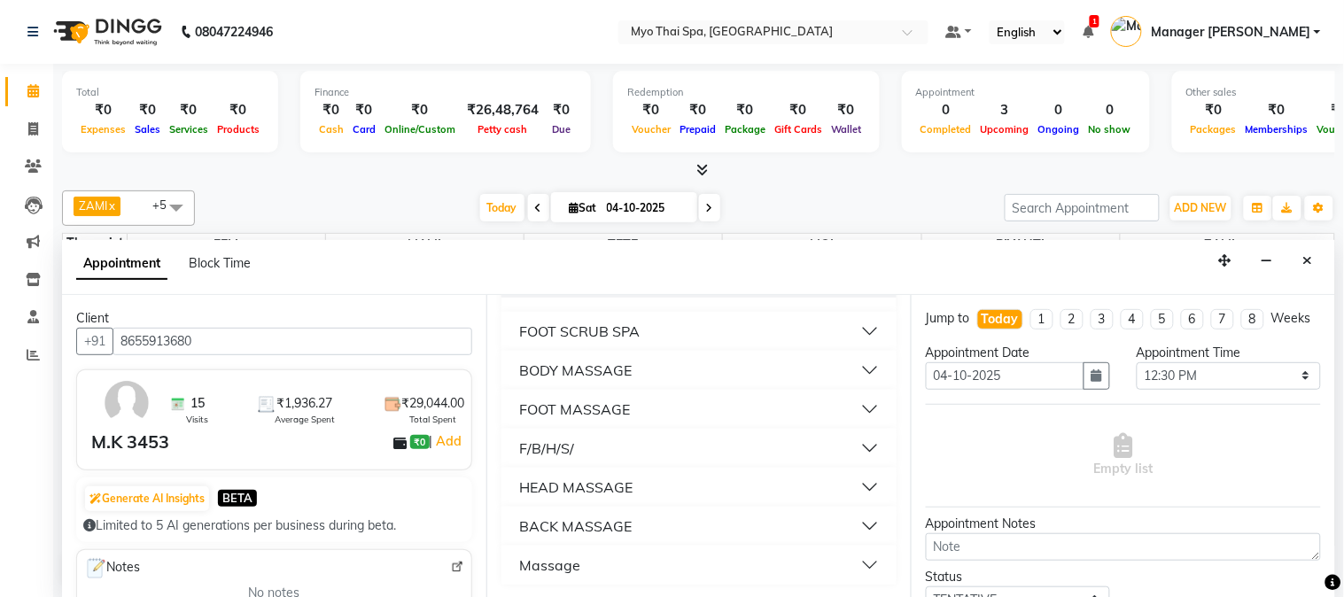
type input "8655913680"
click at [586, 373] on div "BODY MASSAGE" at bounding box center [575, 370] width 113 height 21
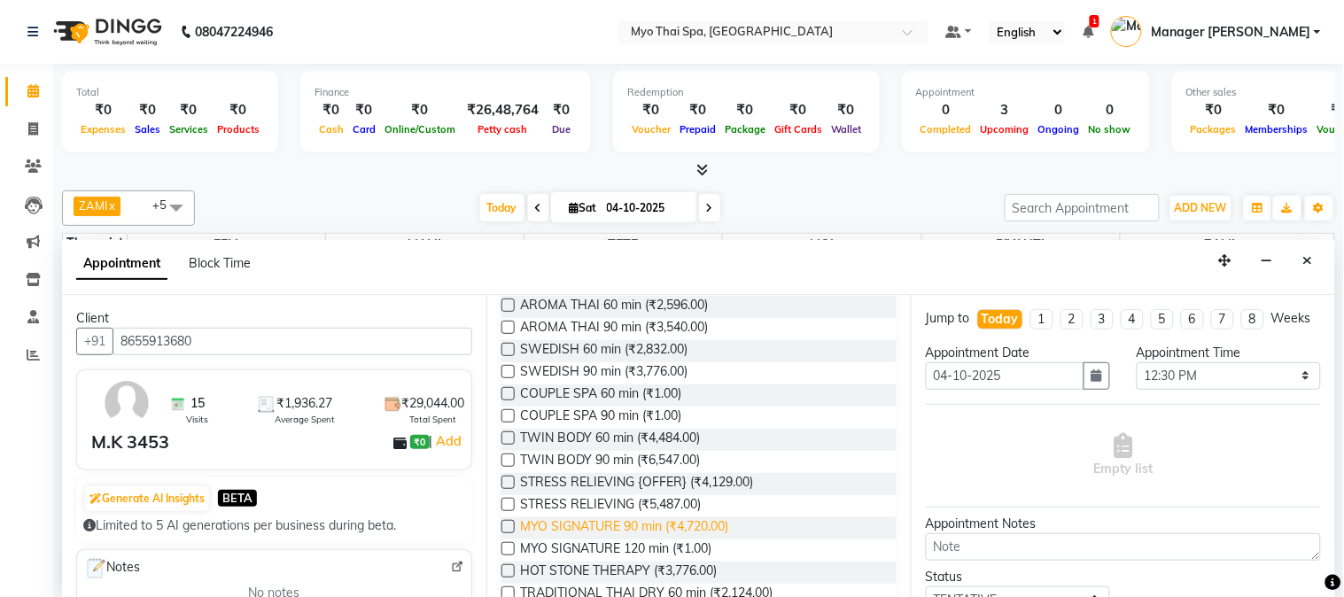
scroll to position [477, 0]
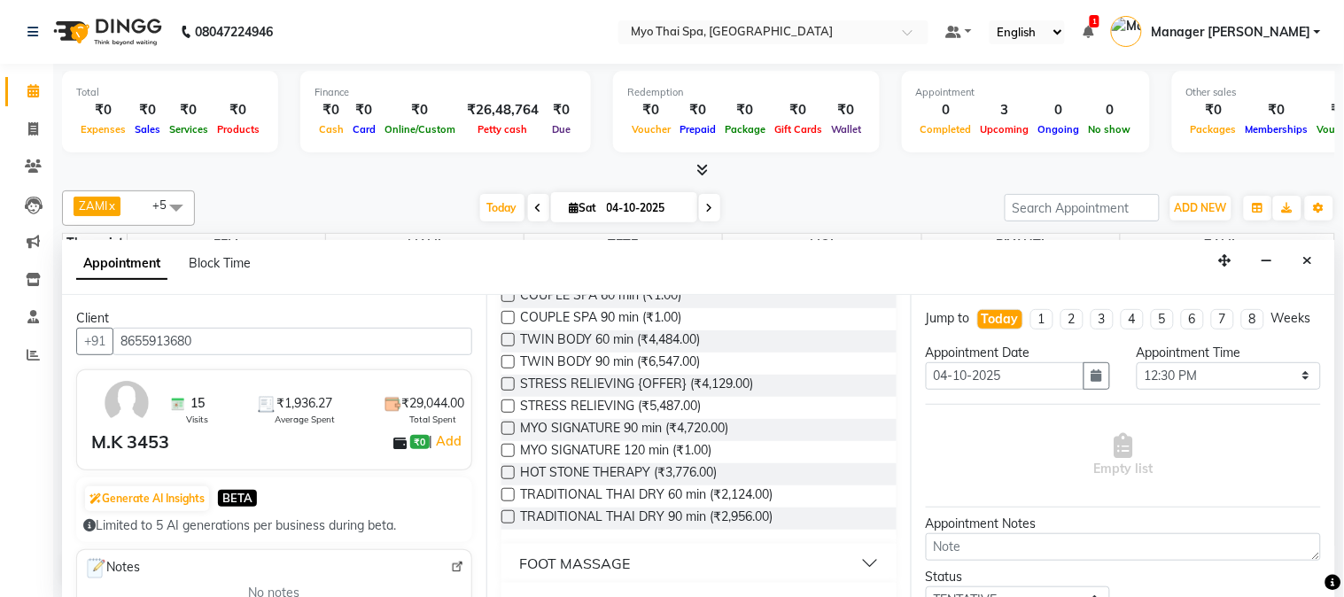
click at [508, 488] on label at bounding box center [508, 494] width 13 height 13
click at [508, 491] on input "checkbox" at bounding box center [508, 497] width 12 height 12
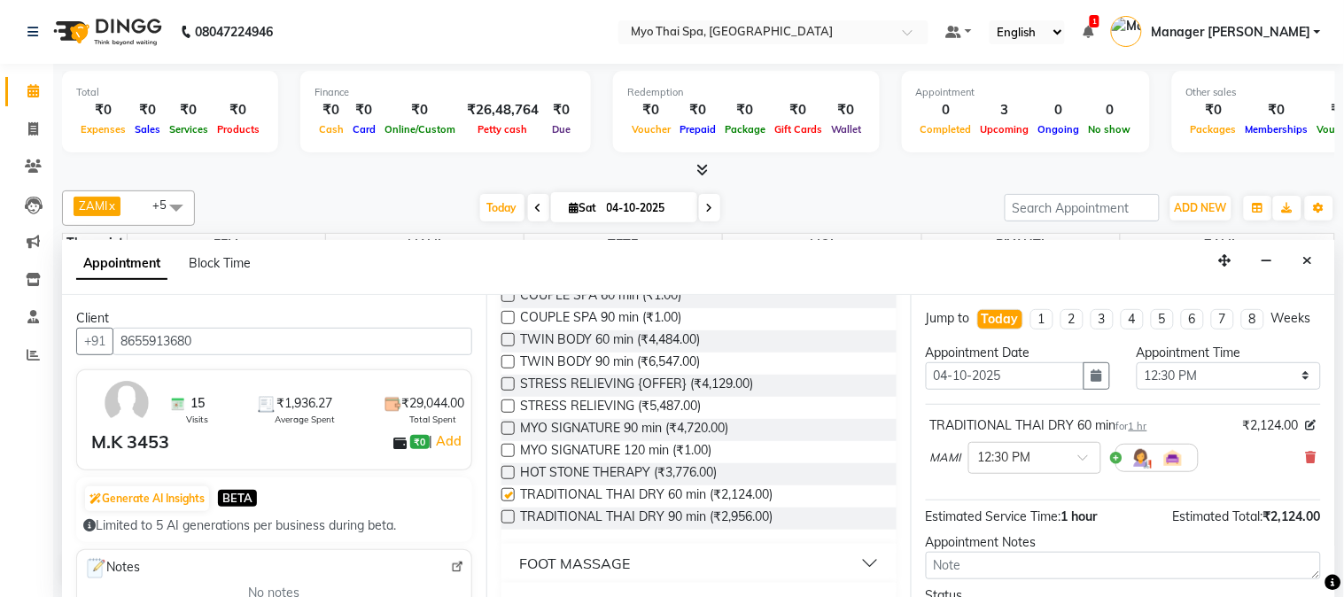
checkbox input "false"
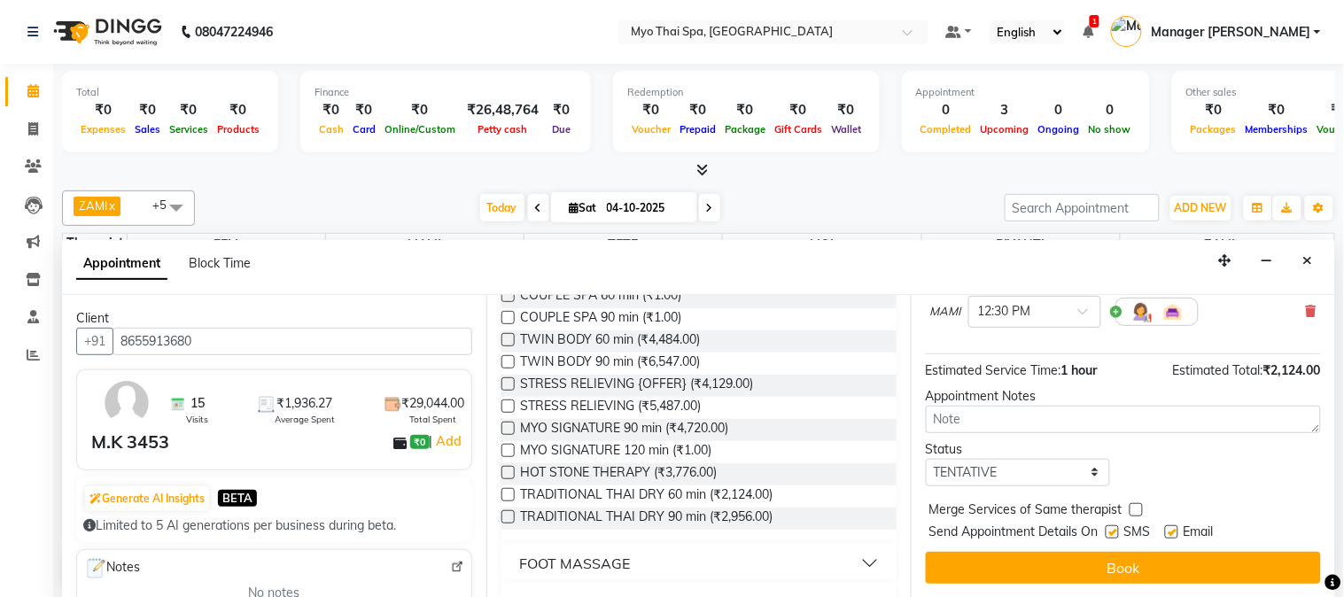
scroll to position [163, 0]
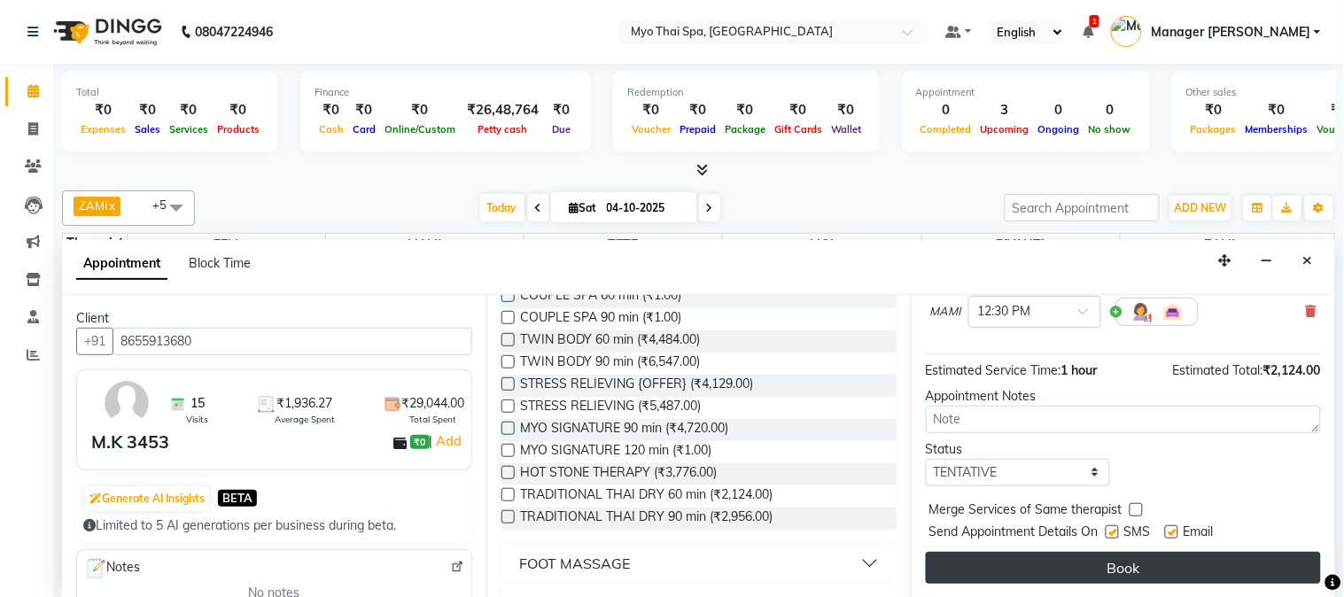
click at [989, 558] on button "Book" at bounding box center [1123, 568] width 395 height 32
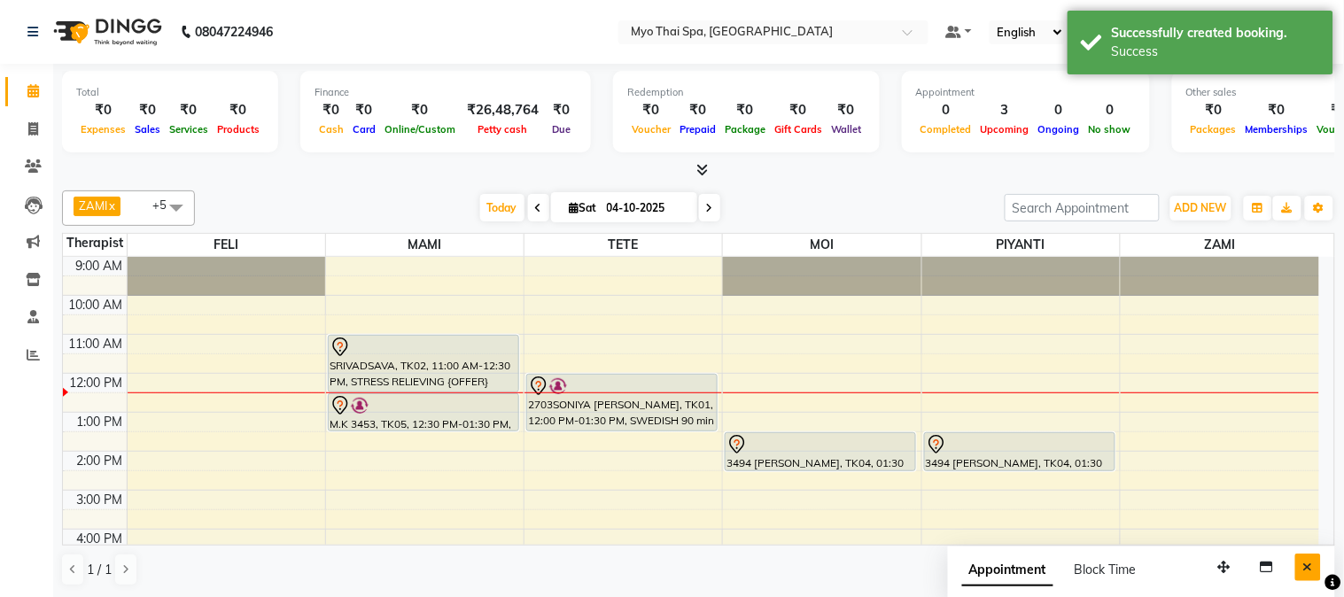
click at [1316, 570] on button "Close" at bounding box center [1308, 567] width 26 height 27
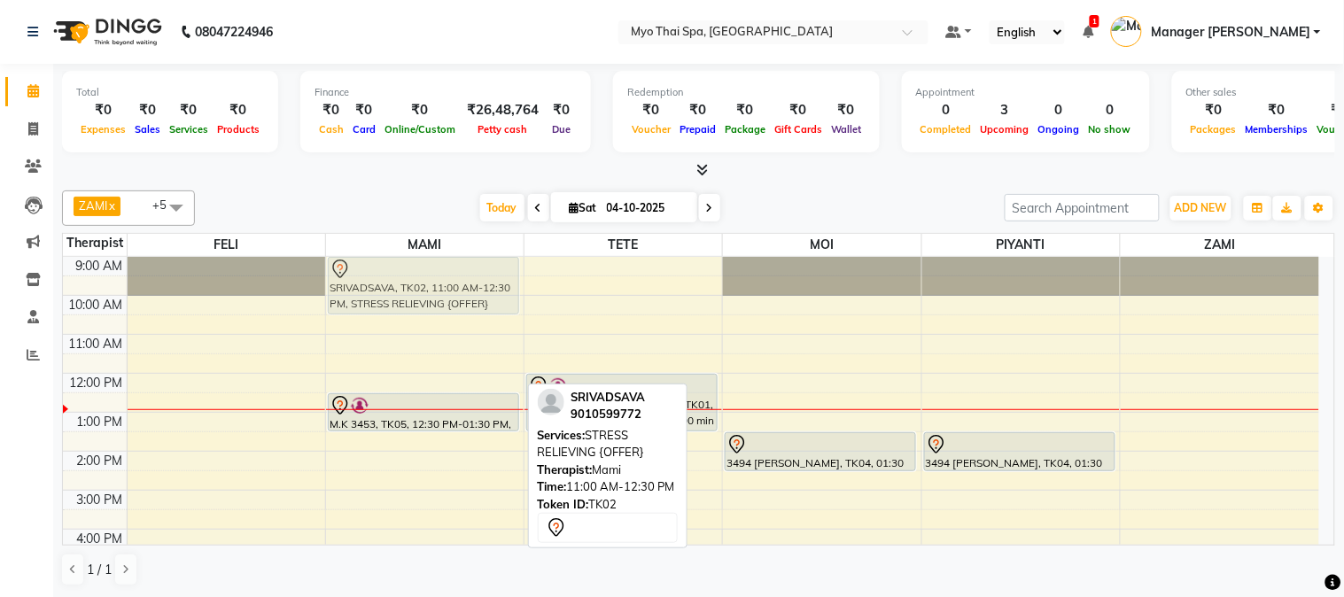
drag, startPoint x: 412, startPoint y: 362, endPoint x: 432, endPoint y: 280, distance: 83.8
click at [432, 280] on div "SRIVADSAVA, TK02, 11:00 AM-12:30 PM, STRESS RELIEVING {OFFER} M.K 3453, TK05, 1…" at bounding box center [425, 529] width 198 height 545
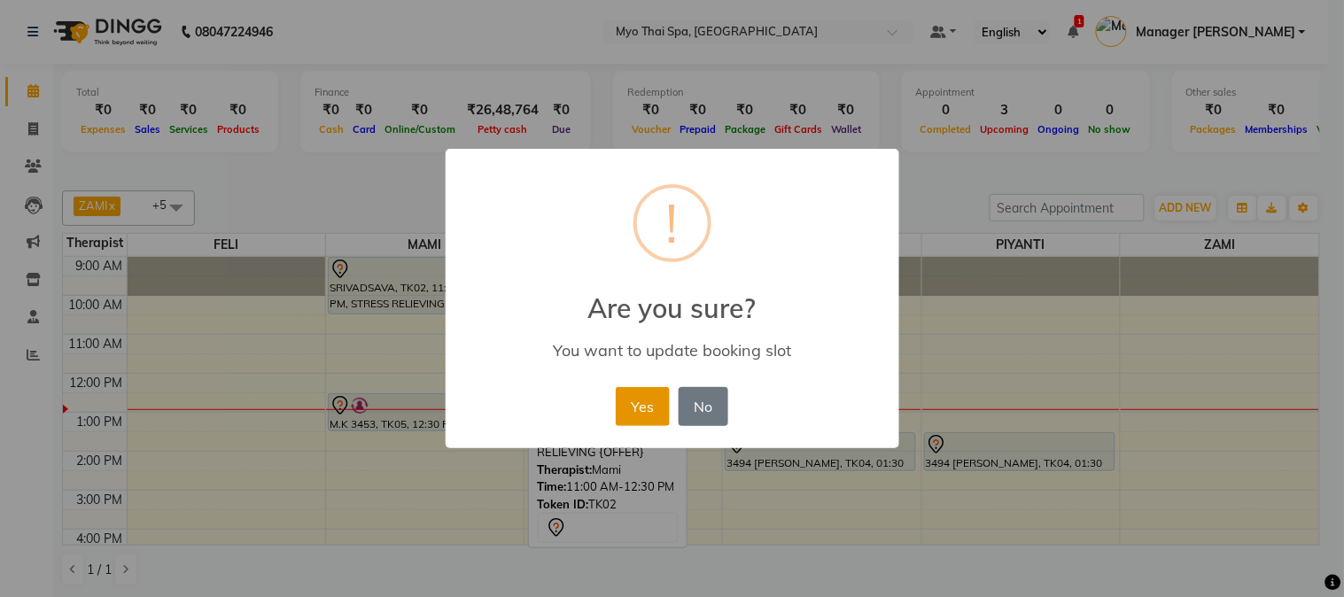
click at [662, 393] on button "Yes" at bounding box center [643, 406] width 54 height 39
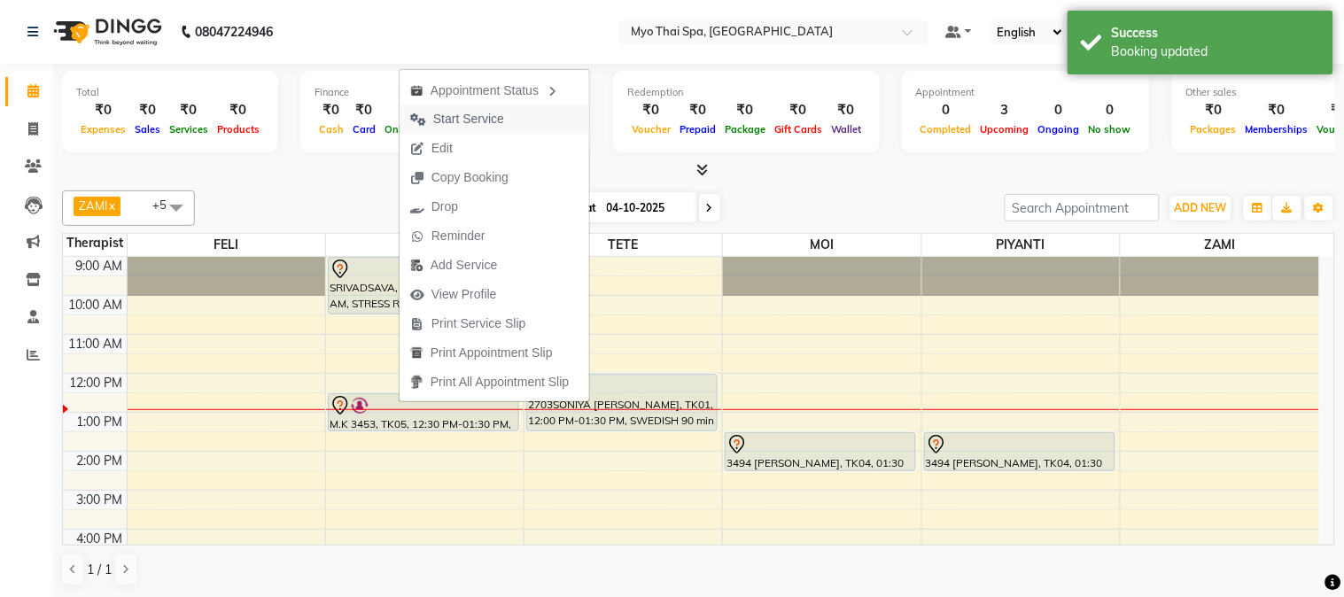
click at [485, 113] on span "Start Service" at bounding box center [468, 119] width 71 height 19
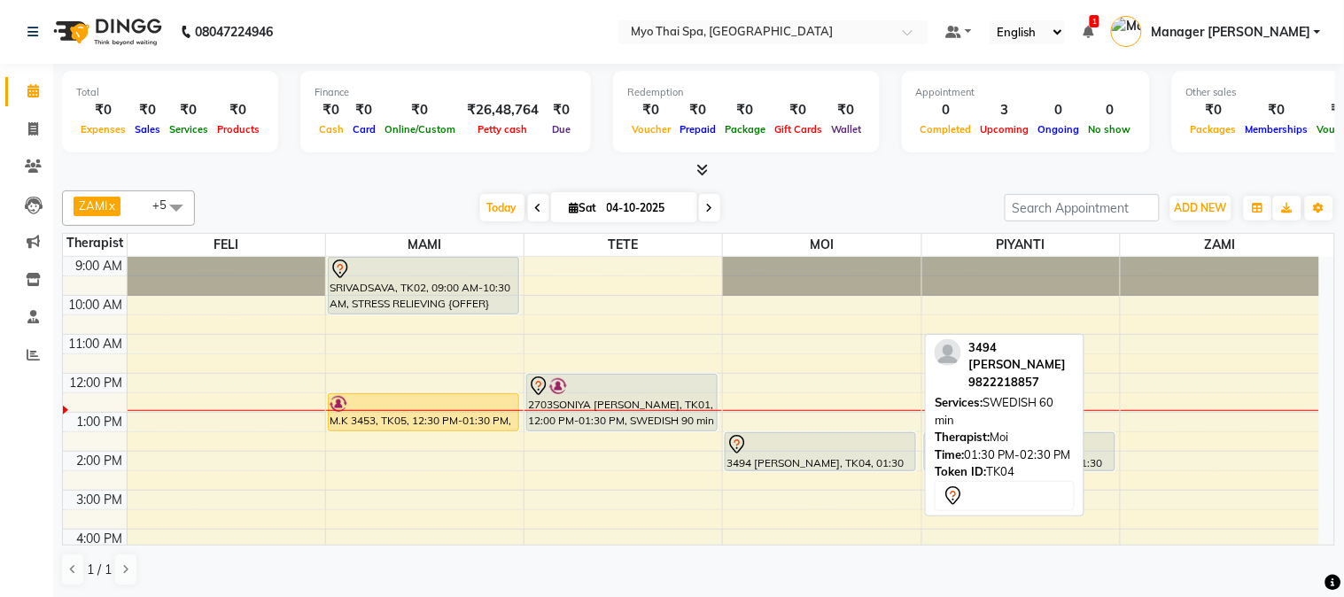
click at [847, 455] on div "3494 [PERSON_NAME], TK04, 01:30 PM-02:30 PM, SWEDISH 60 min" at bounding box center [821, 451] width 190 height 37
click at [803, 447] on div at bounding box center [821, 444] width 188 height 21
select select "7"
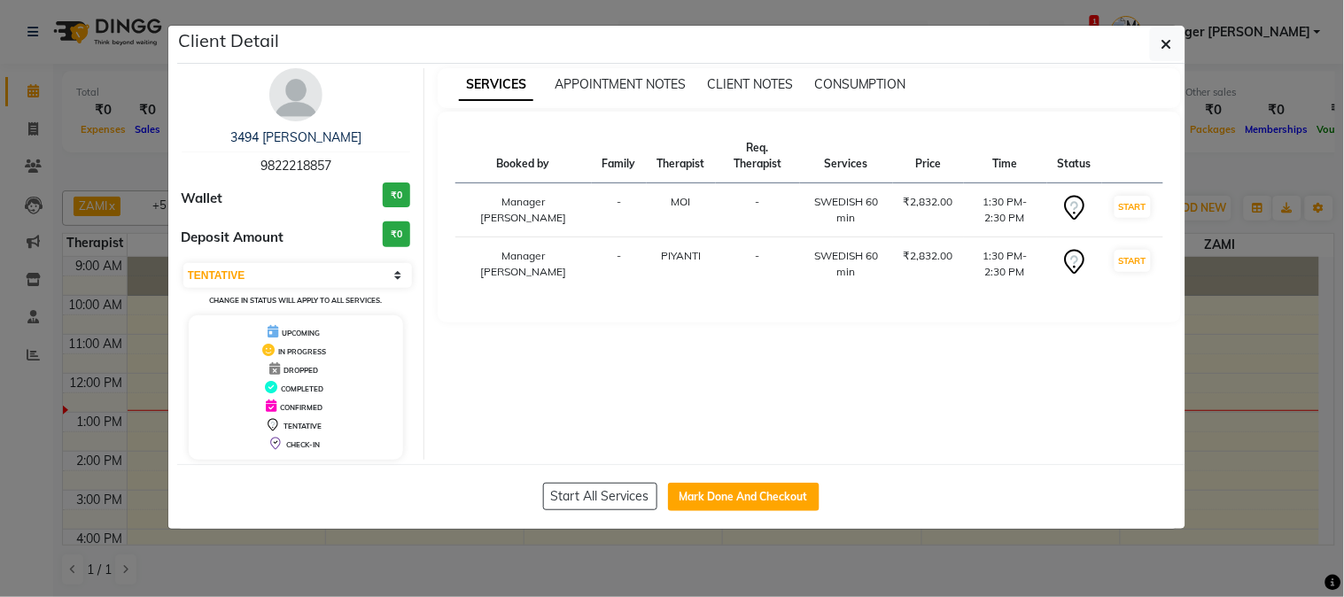
drag, startPoint x: 259, startPoint y: 155, endPoint x: 378, endPoint y: 163, distance: 119.9
click at [378, 163] on div "3494 [PERSON_NAME] 9822218857" at bounding box center [296, 151] width 229 height 47
copy span "9822218857"
drag, startPoint x: 1168, startPoint y: 35, endPoint x: 1146, endPoint y: 122, distance: 89.6
click at [1171, 37] on icon "button" at bounding box center [1167, 44] width 11 height 14
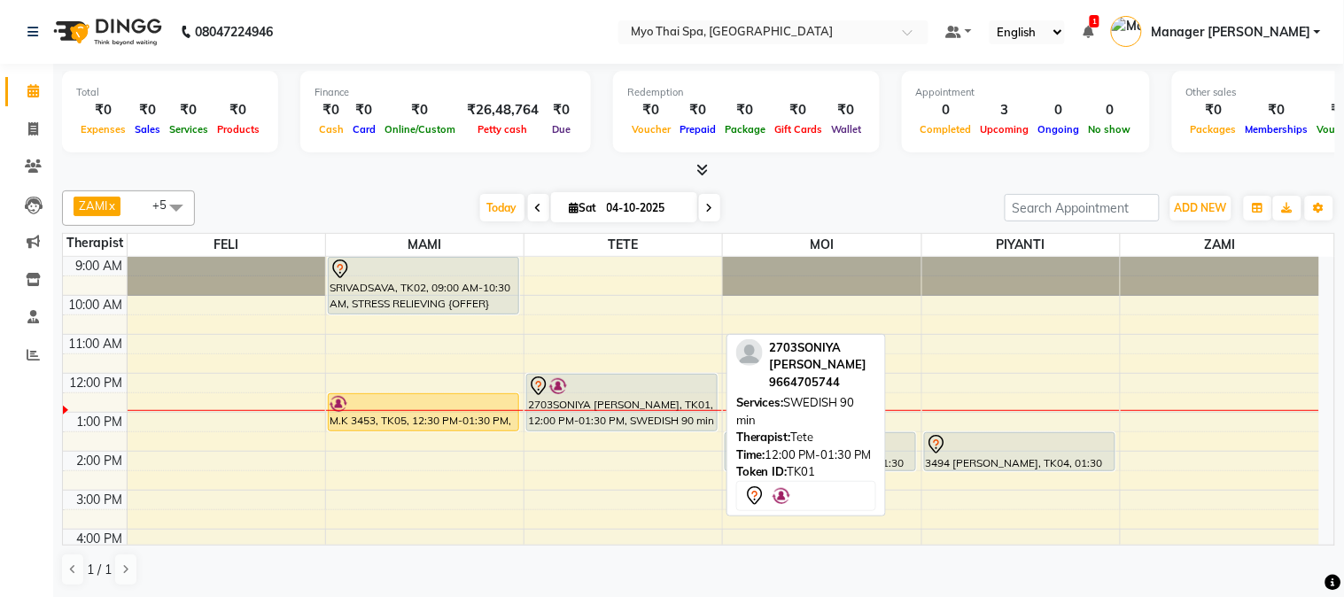
scroll to position [259, 0]
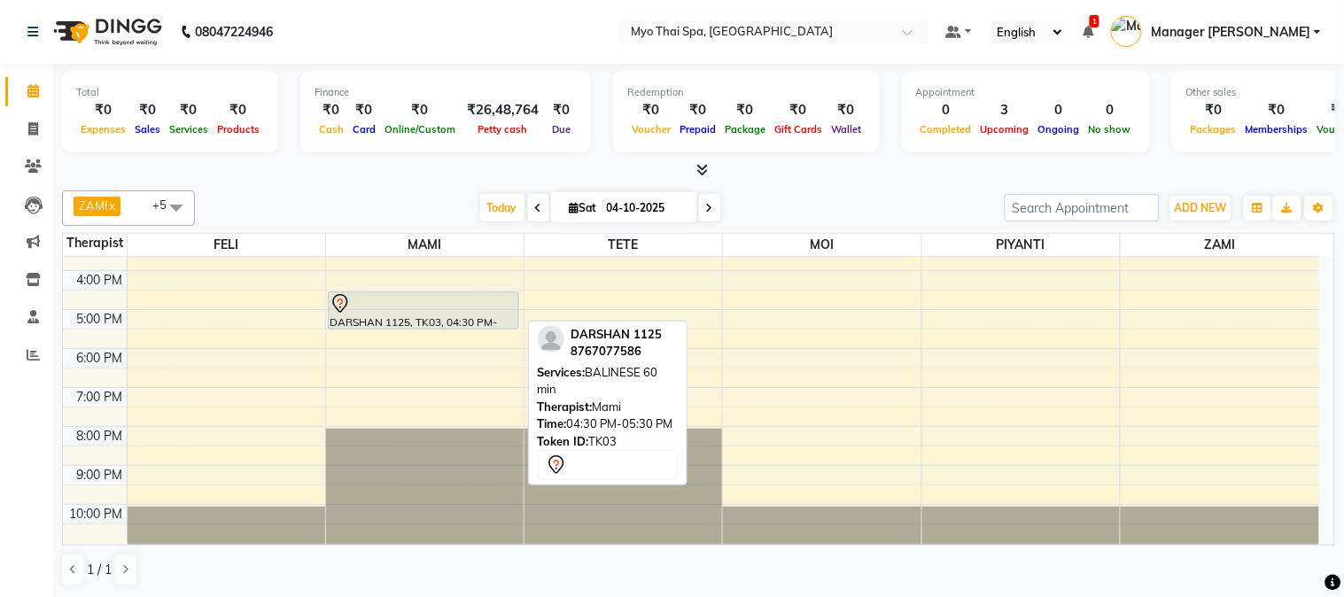
click at [416, 312] on div at bounding box center [424, 303] width 188 height 21
select select "7"
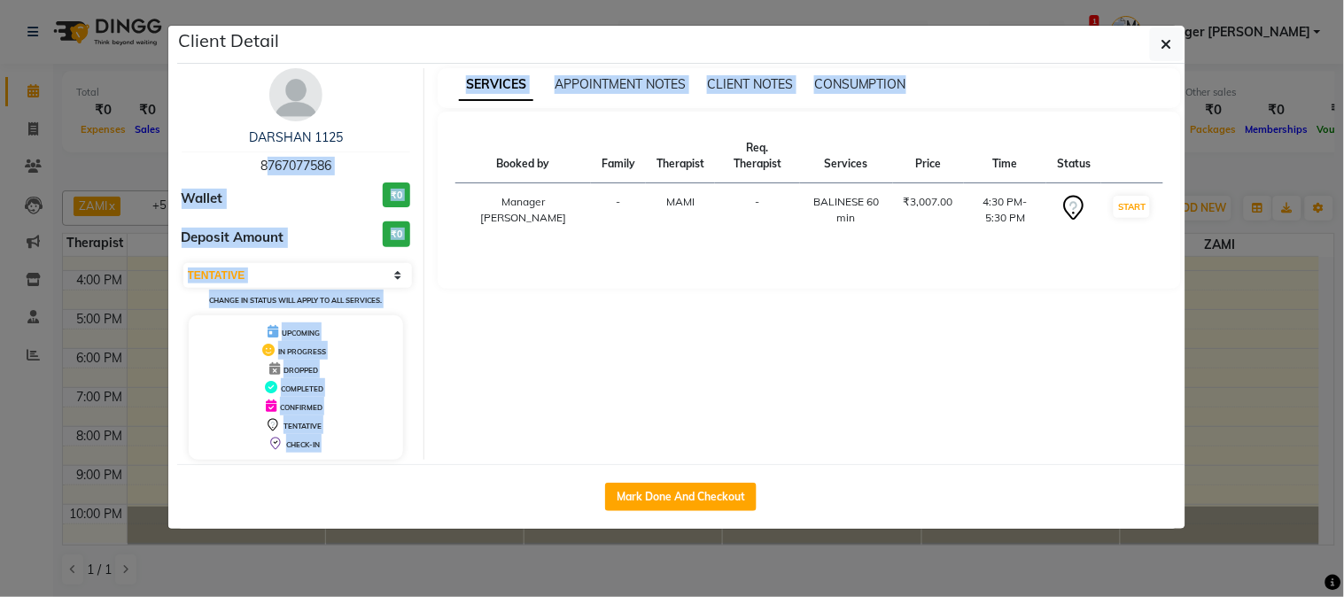
drag, startPoint x: 248, startPoint y: 155, endPoint x: 429, endPoint y: 154, distance: 180.8
click at [429, 154] on div "DARSHAN 1125 8767077586 Wallet ₹0 Deposit Amount ₹0 Select IN SERVICE CONFIRMED…" at bounding box center [681, 264] width 1026 height 392
click at [332, 228] on div "Deposit Amount ₹0" at bounding box center [296, 238] width 229 height 33
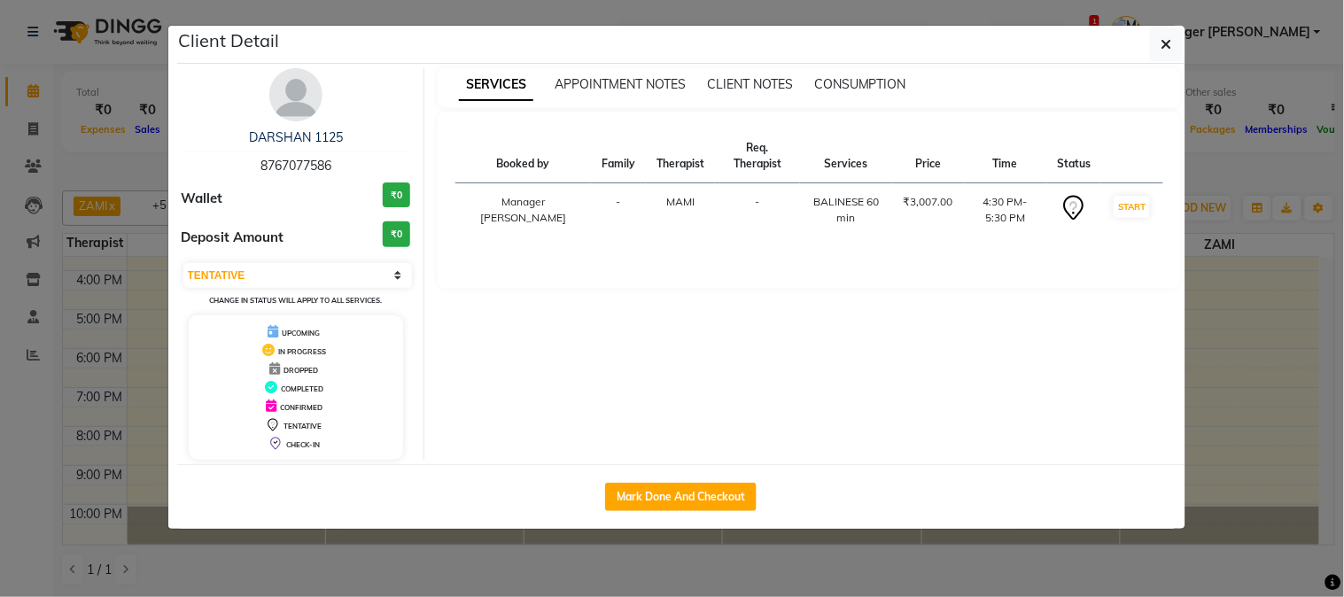
click at [332, 228] on div "Deposit Amount ₹0" at bounding box center [296, 238] width 229 height 33
drag, startPoint x: 253, startPoint y: 163, endPoint x: 381, endPoint y: 158, distance: 127.7
click at [381, 158] on div "DARSHAN 1125 8767077586" at bounding box center [296, 151] width 229 height 47
copy span "8767077586"
